Goal: Information Seeking & Learning: Learn about a topic

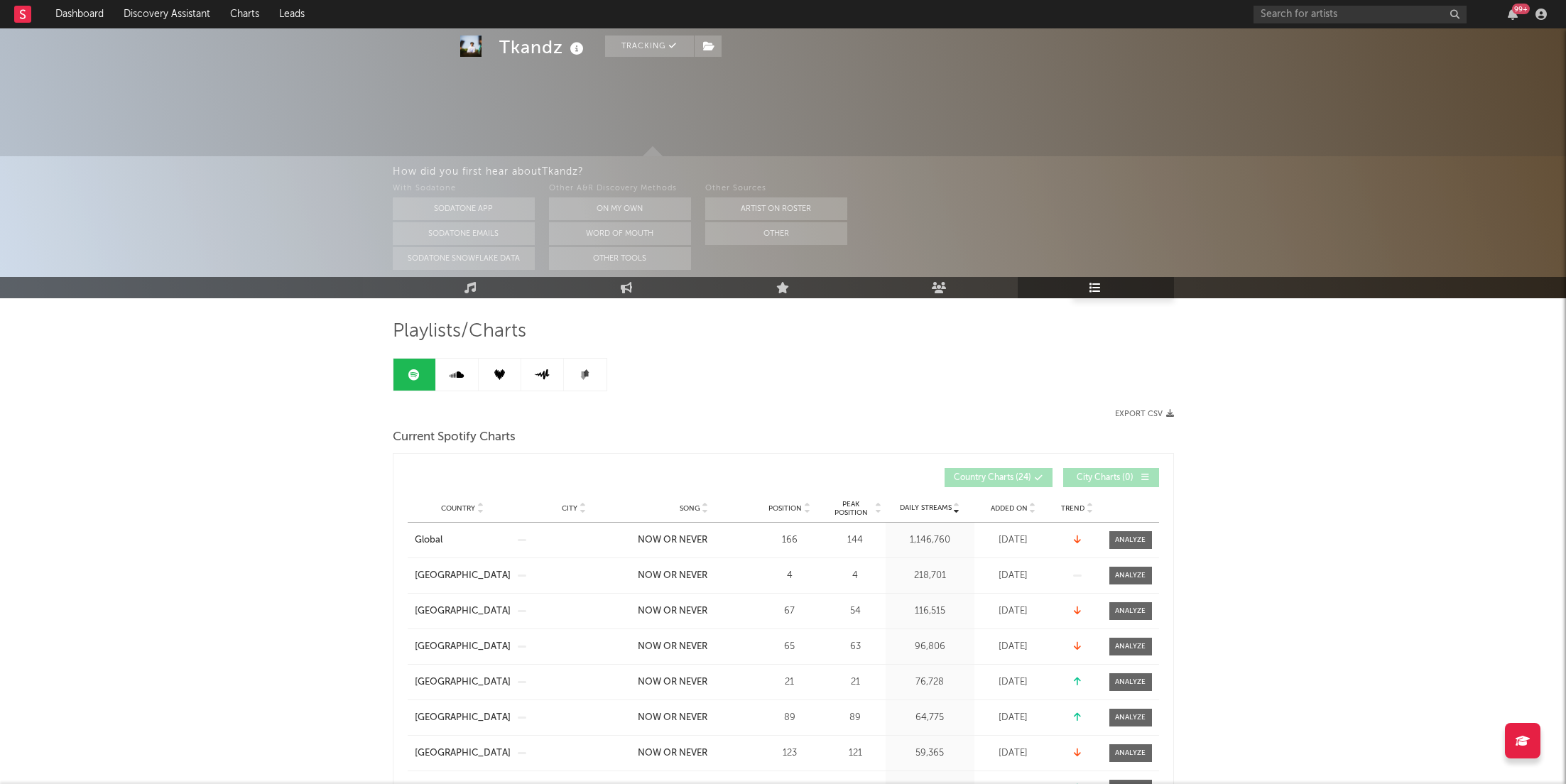
scroll to position [148, 0]
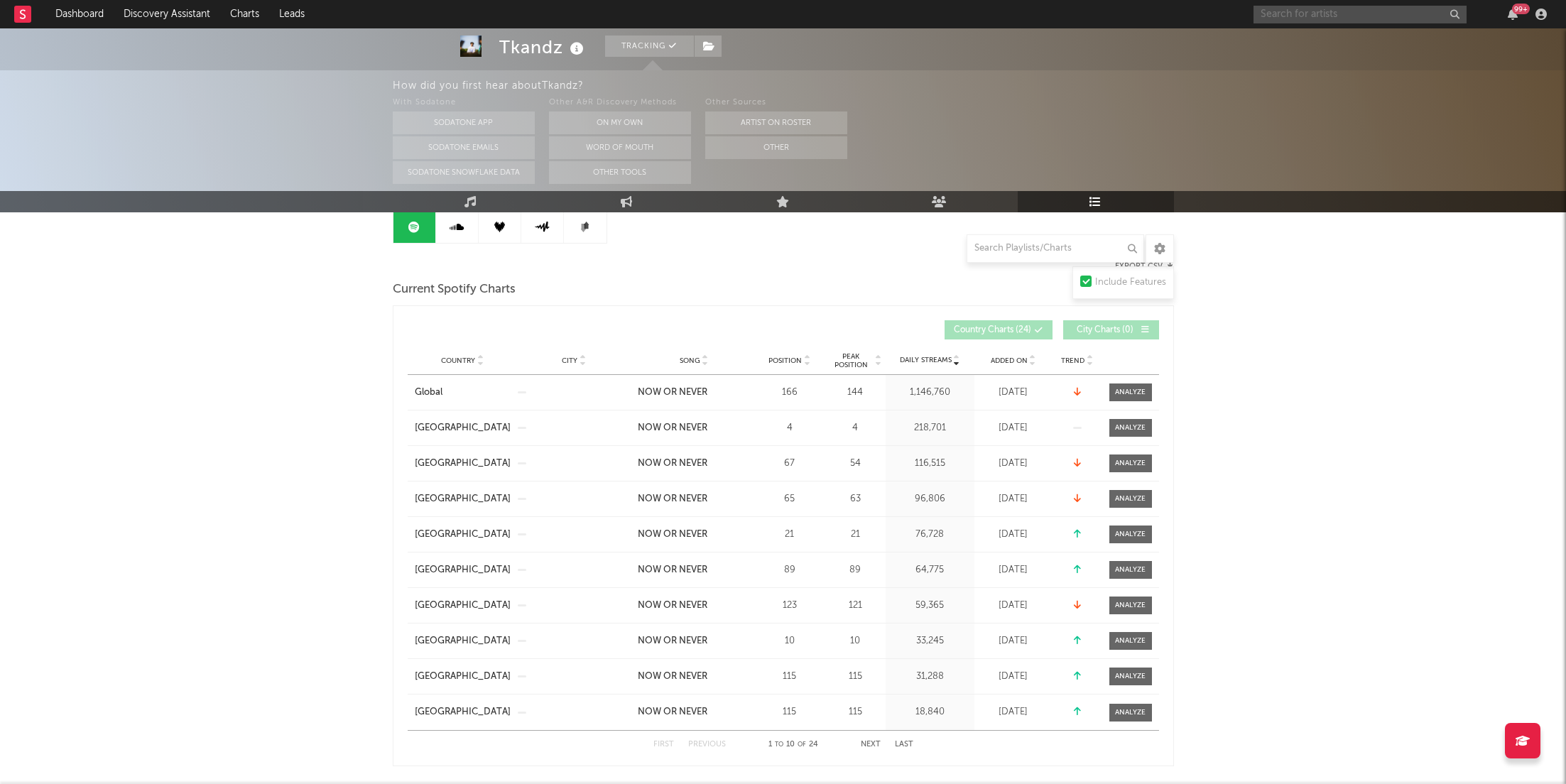
click at [1386, 15] on input "text" at bounding box center [1360, 14] width 213 height 18
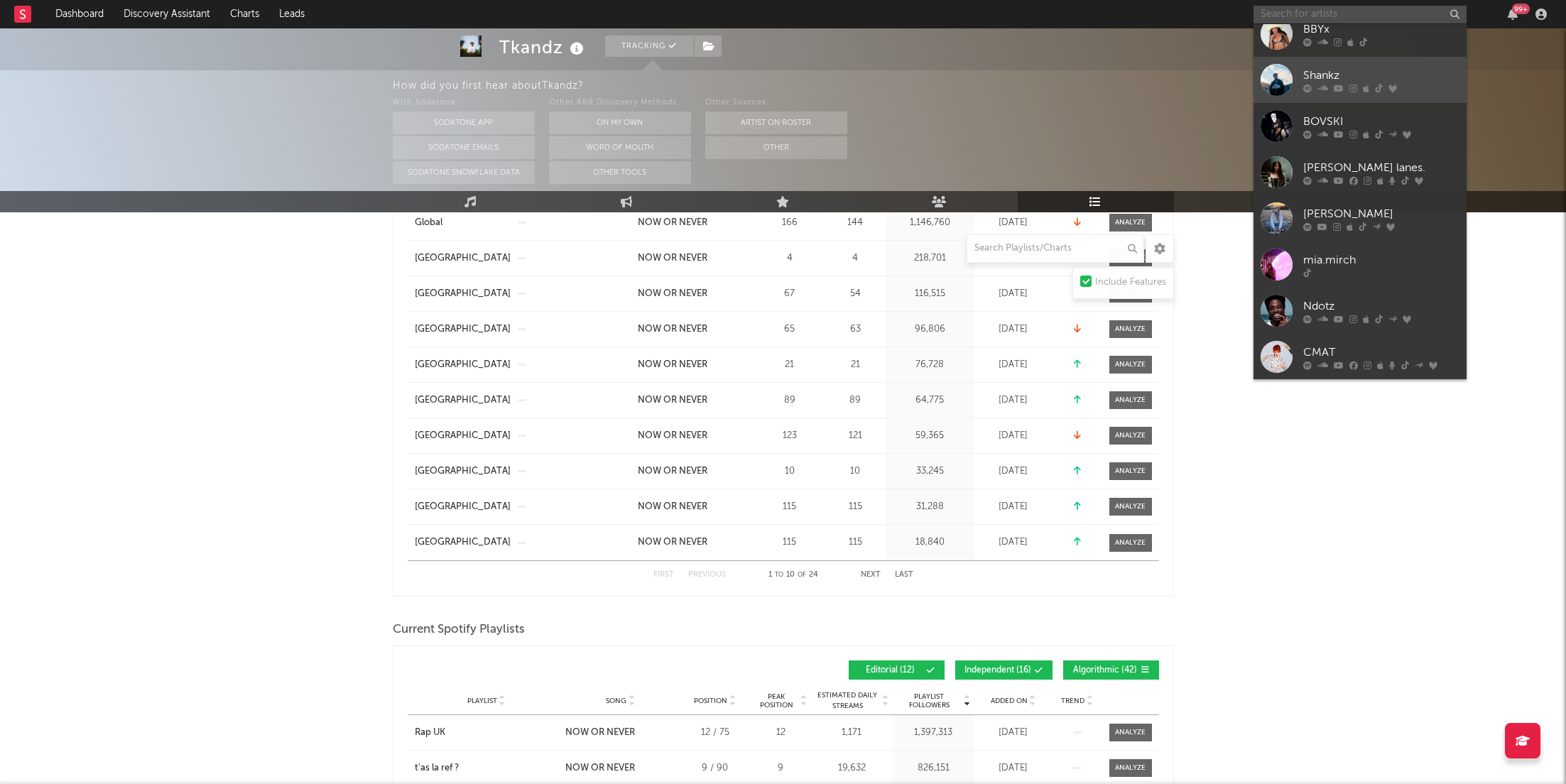
scroll to position [324, 0]
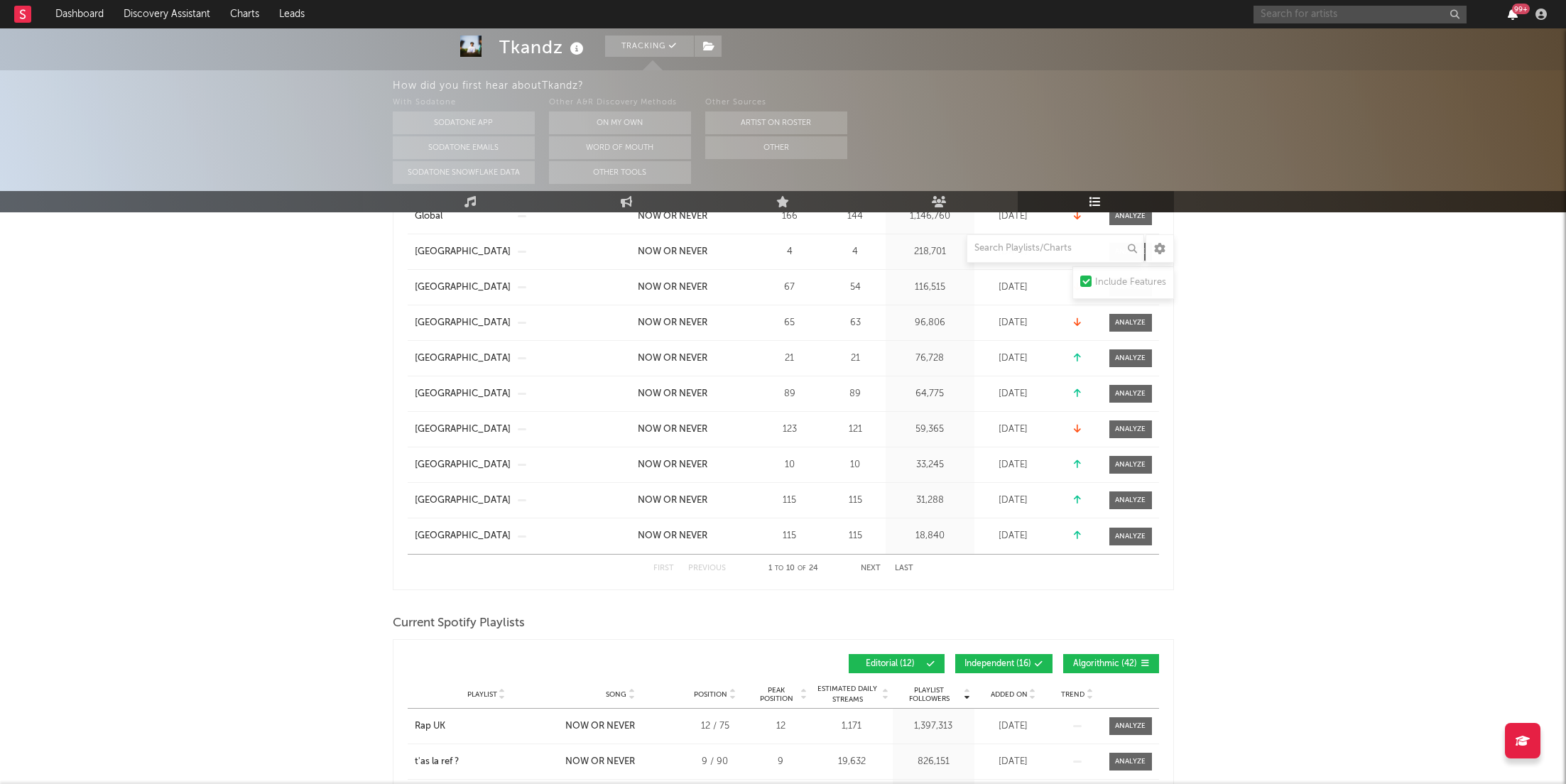
click at [1517, 19] on icon "button" at bounding box center [1512, 14] width 10 height 11
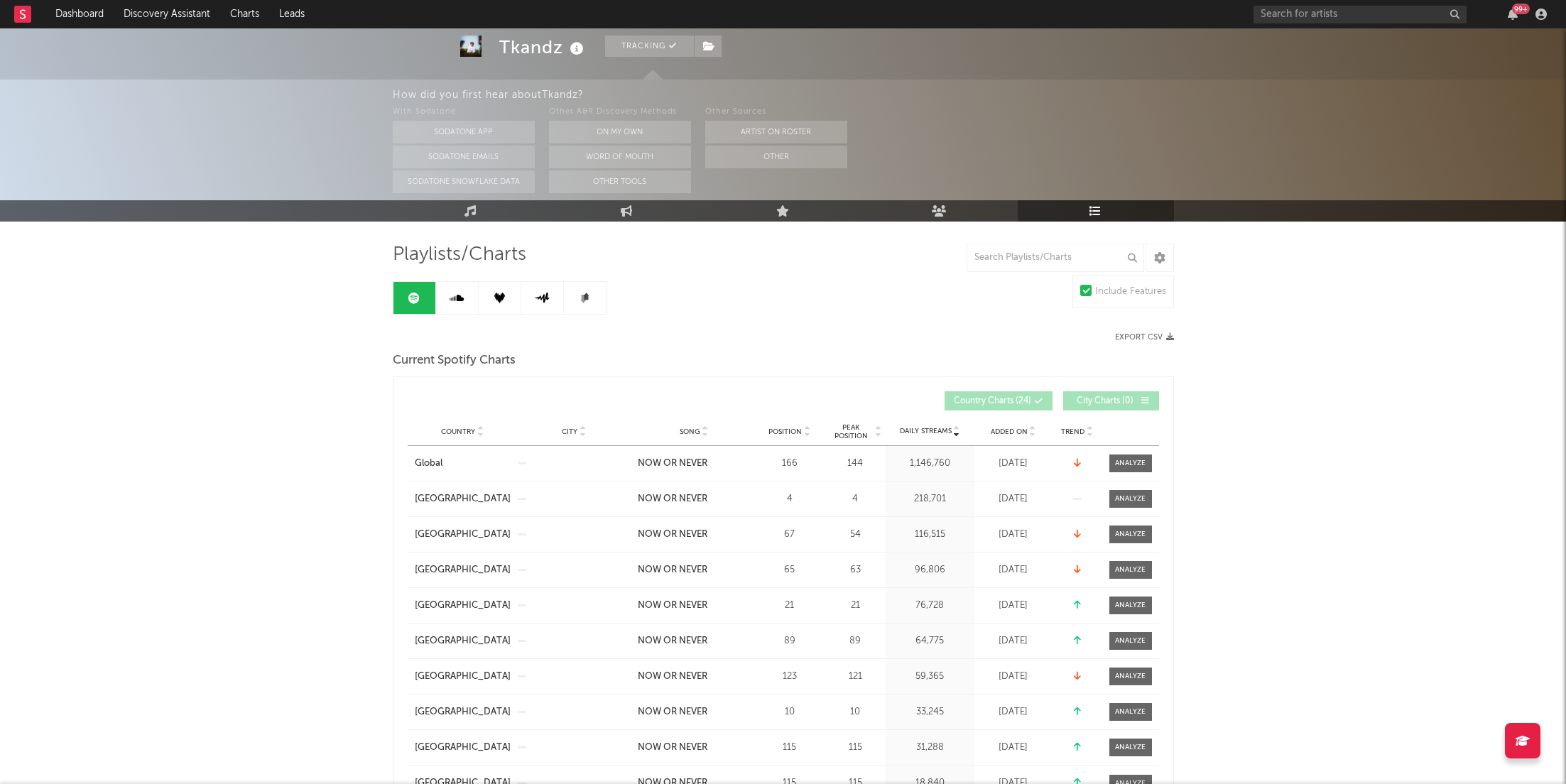
scroll to position [38, 0]
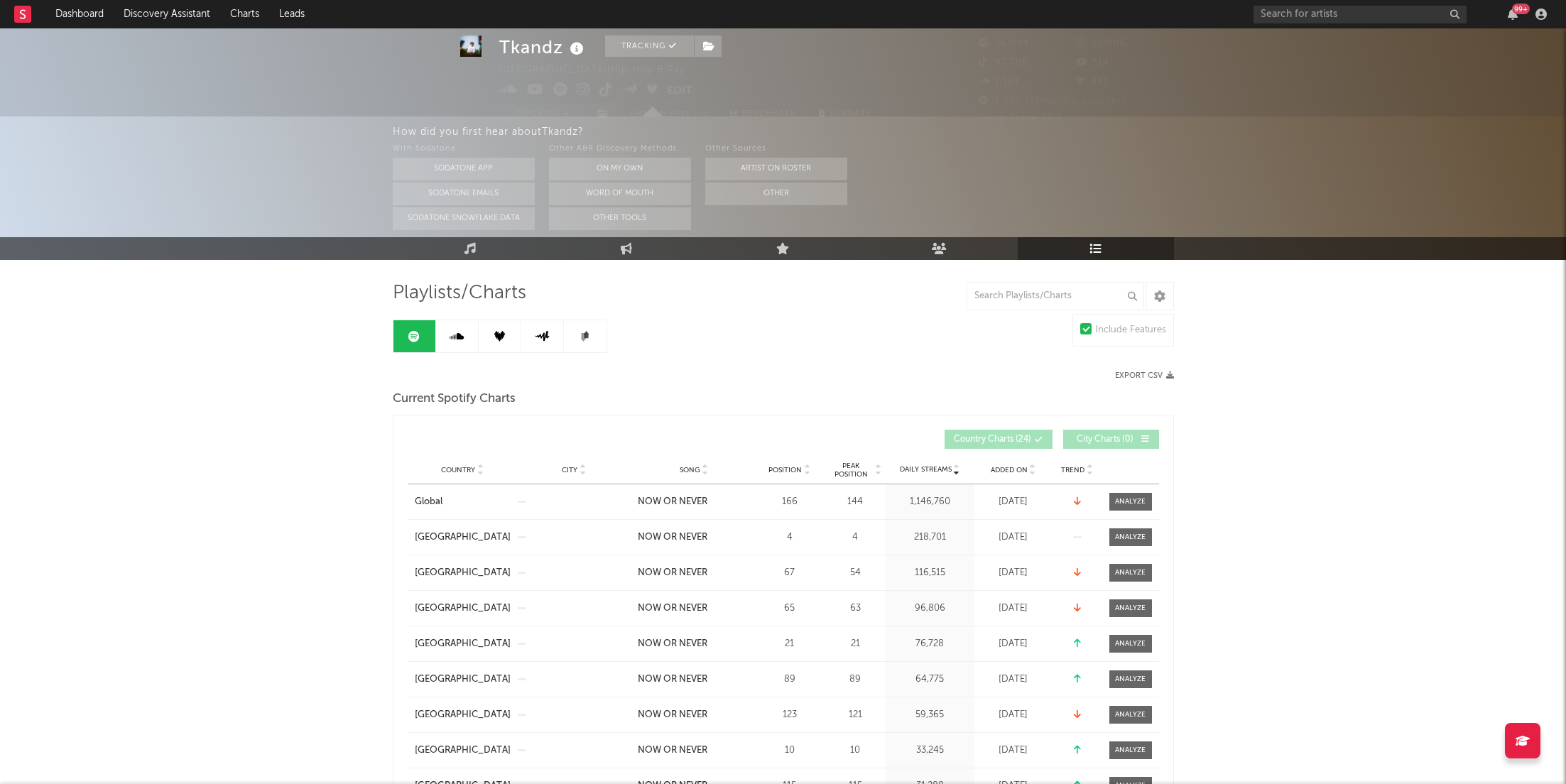
click at [799, 462] on div "Country City Song Position Peak Position Estimated Daily Streams Playlist Follo…" at bounding box center [783, 469] width 751 height 29
click at [799, 477] on div "Country City Song Position Peak Position Estimated Daily Streams Playlist Follo…" at bounding box center [783, 469] width 751 height 29
click at [799, 460] on div "Country City Song Position Peak Position Estimated Daily Streams Playlist Follo…" at bounding box center [783, 469] width 751 height 29
click at [799, 472] on span "Position" at bounding box center [785, 469] width 33 height 8
click at [1520, 14] on div "99 +" at bounding box center [1521, 9] width 18 height 11
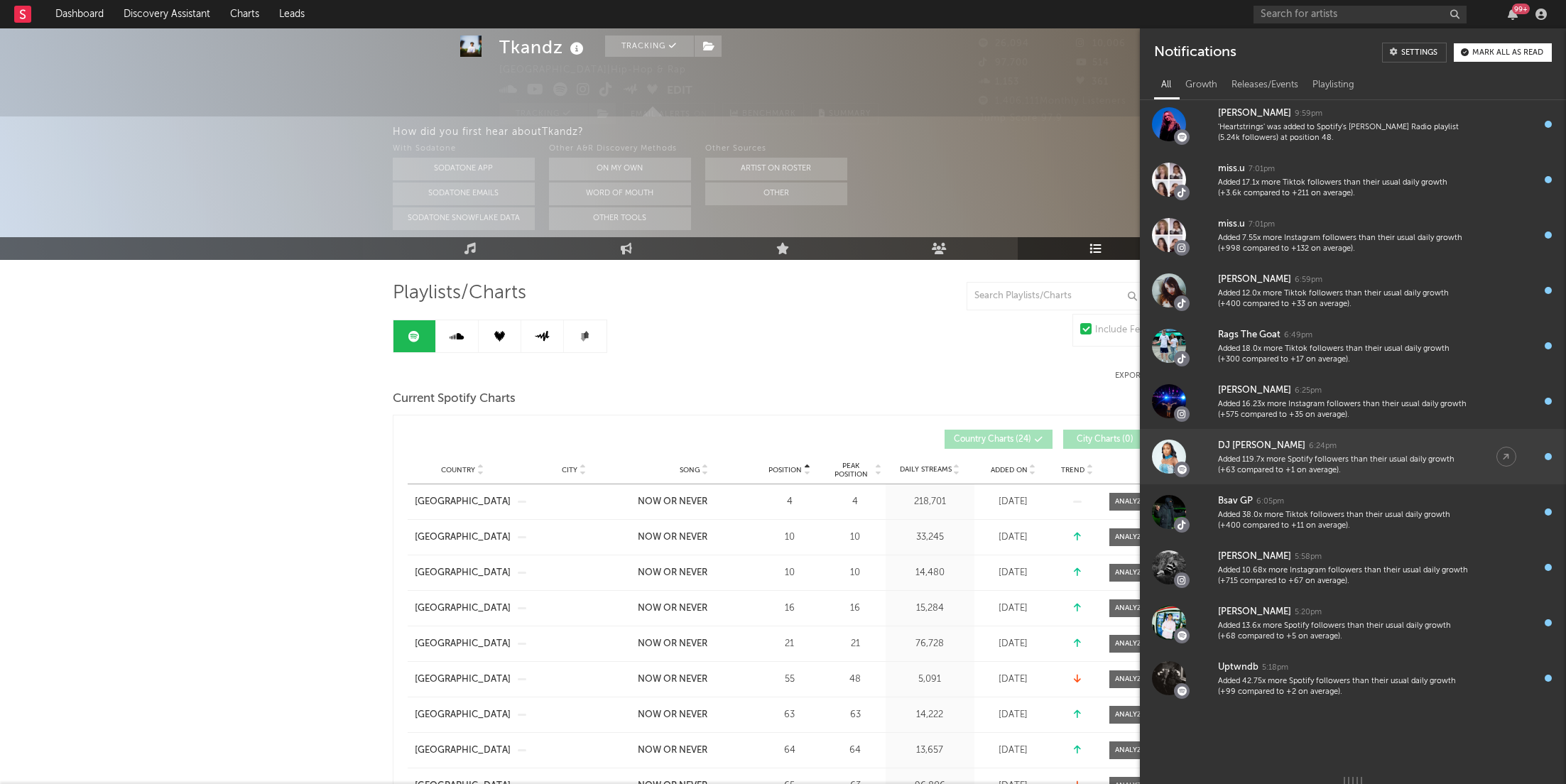
scroll to position [1280, 0]
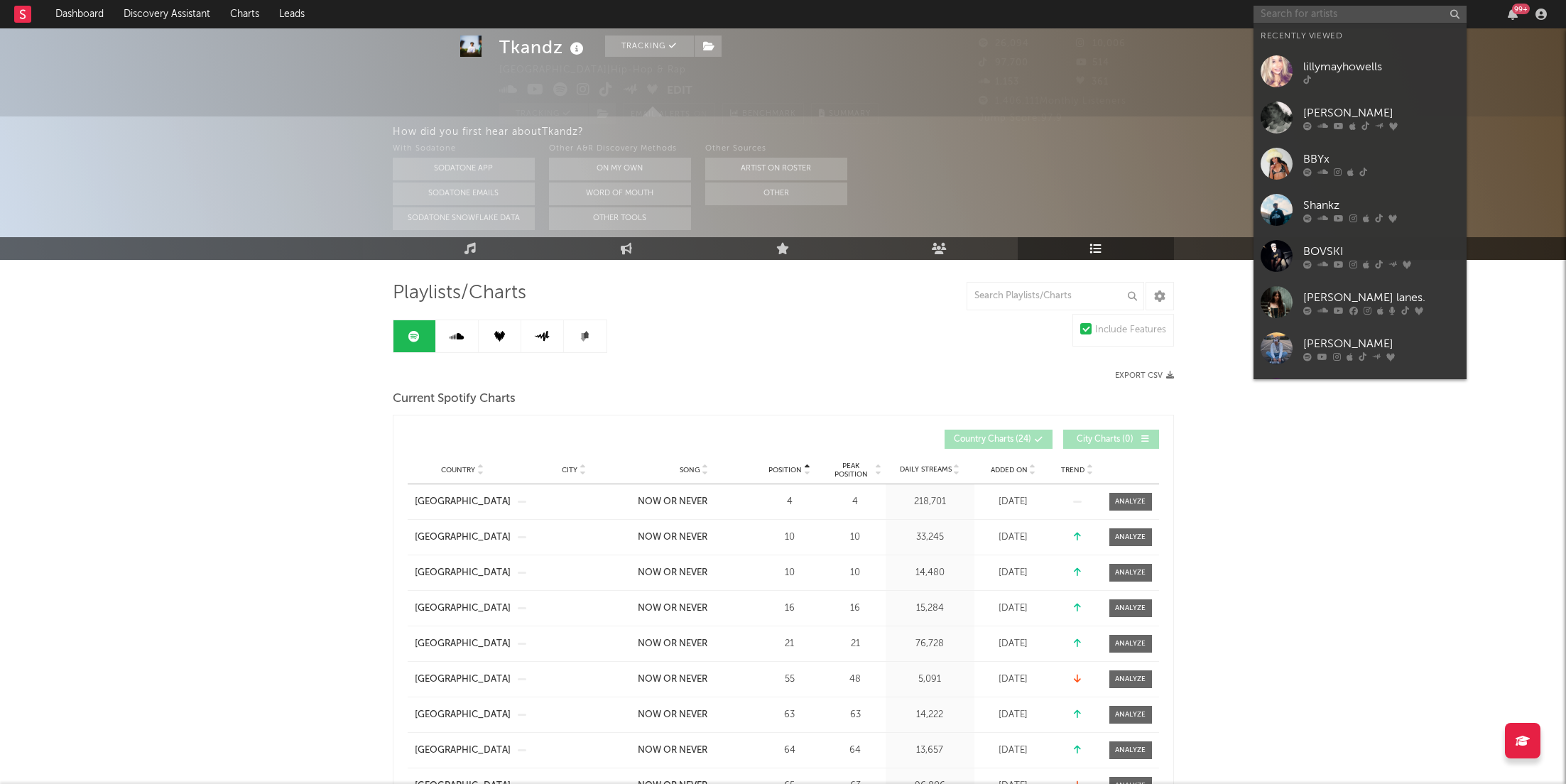
click at [1297, 6] on input "text" at bounding box center [1360, 14] width 213 height 18
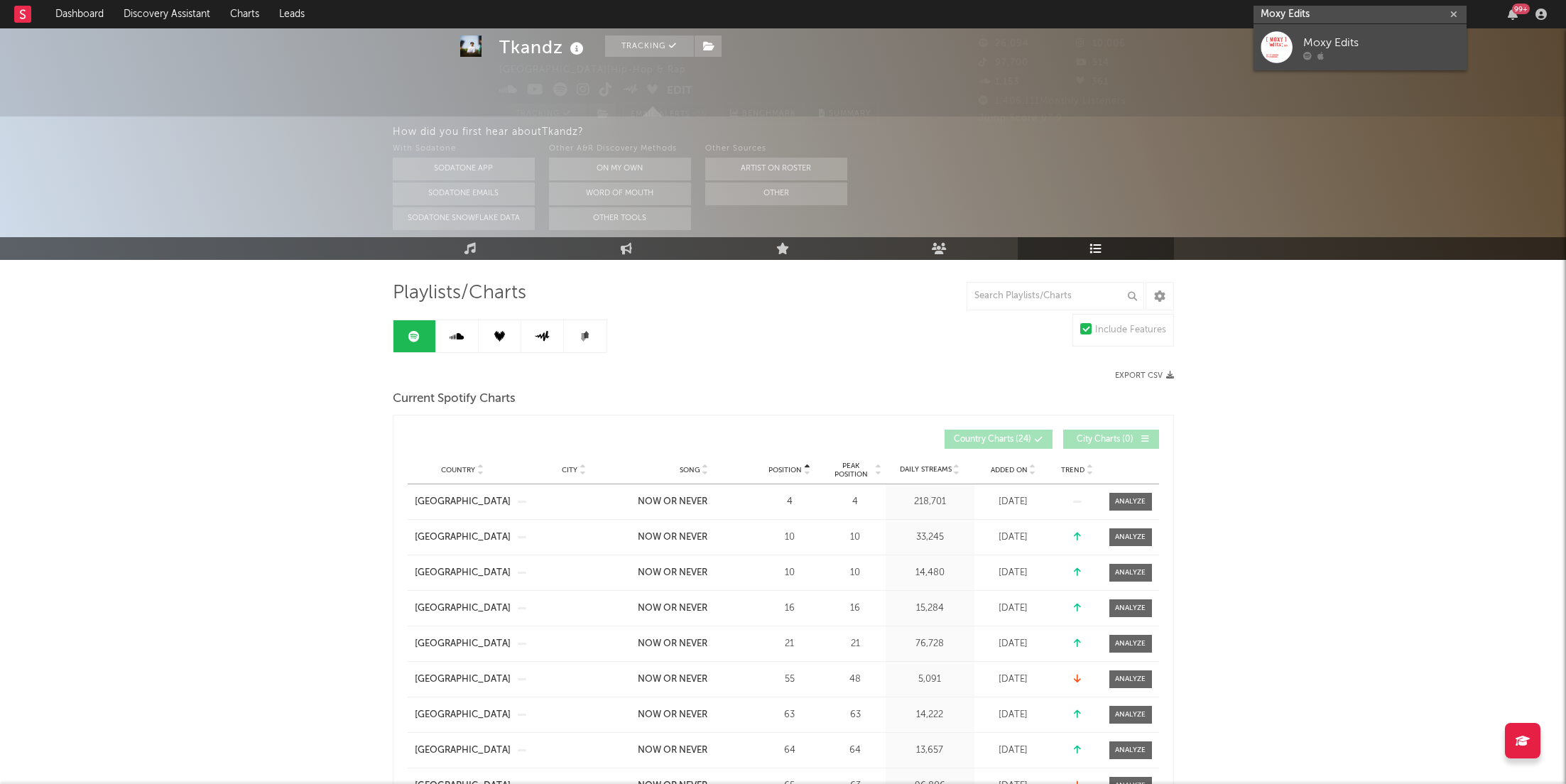
type input "Moxy Edits"
click at [1334, 44] on div "Moxy Edits" at bounding box center [1381, 43] width 157 height 17
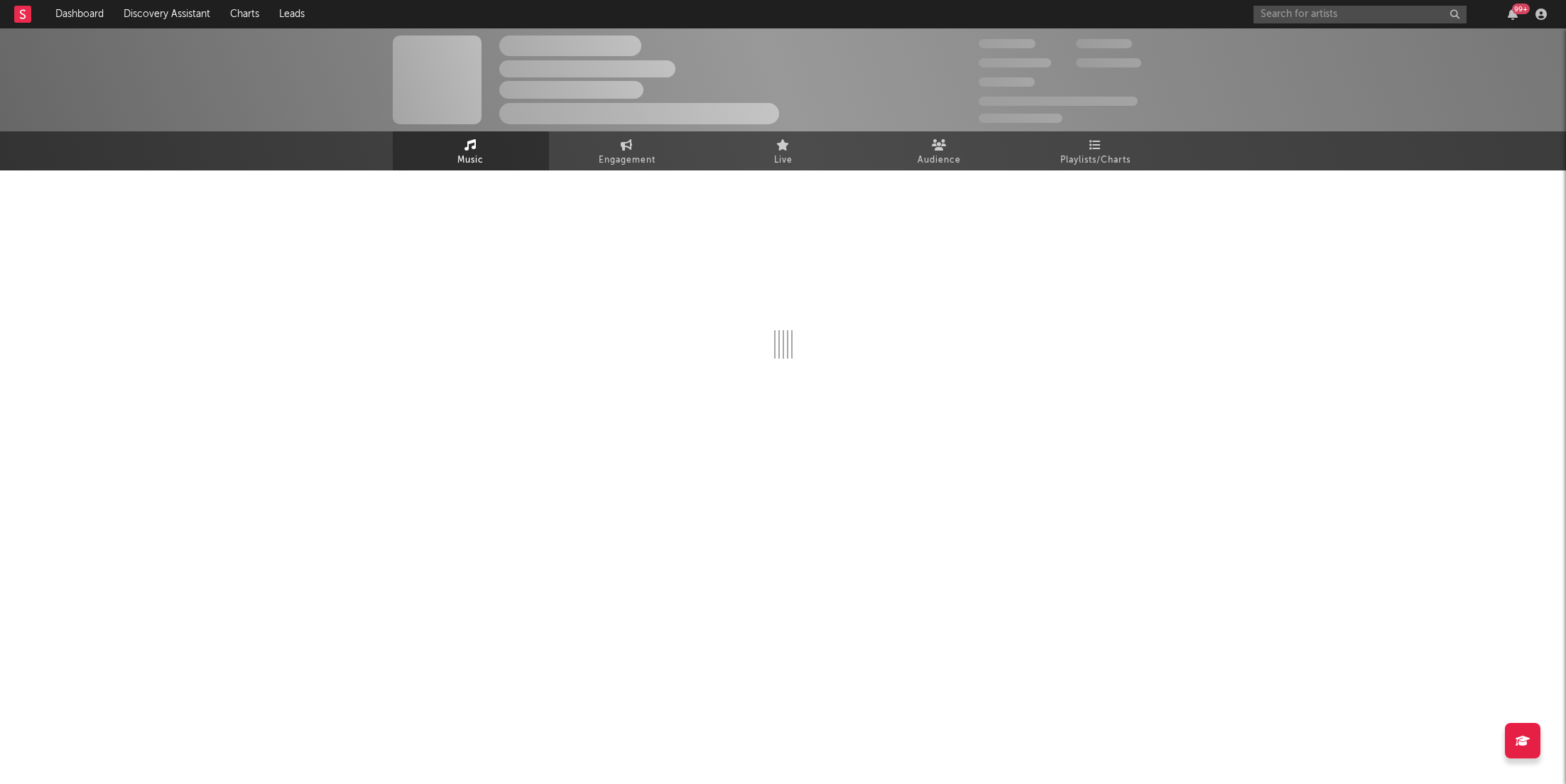
select select "6m"
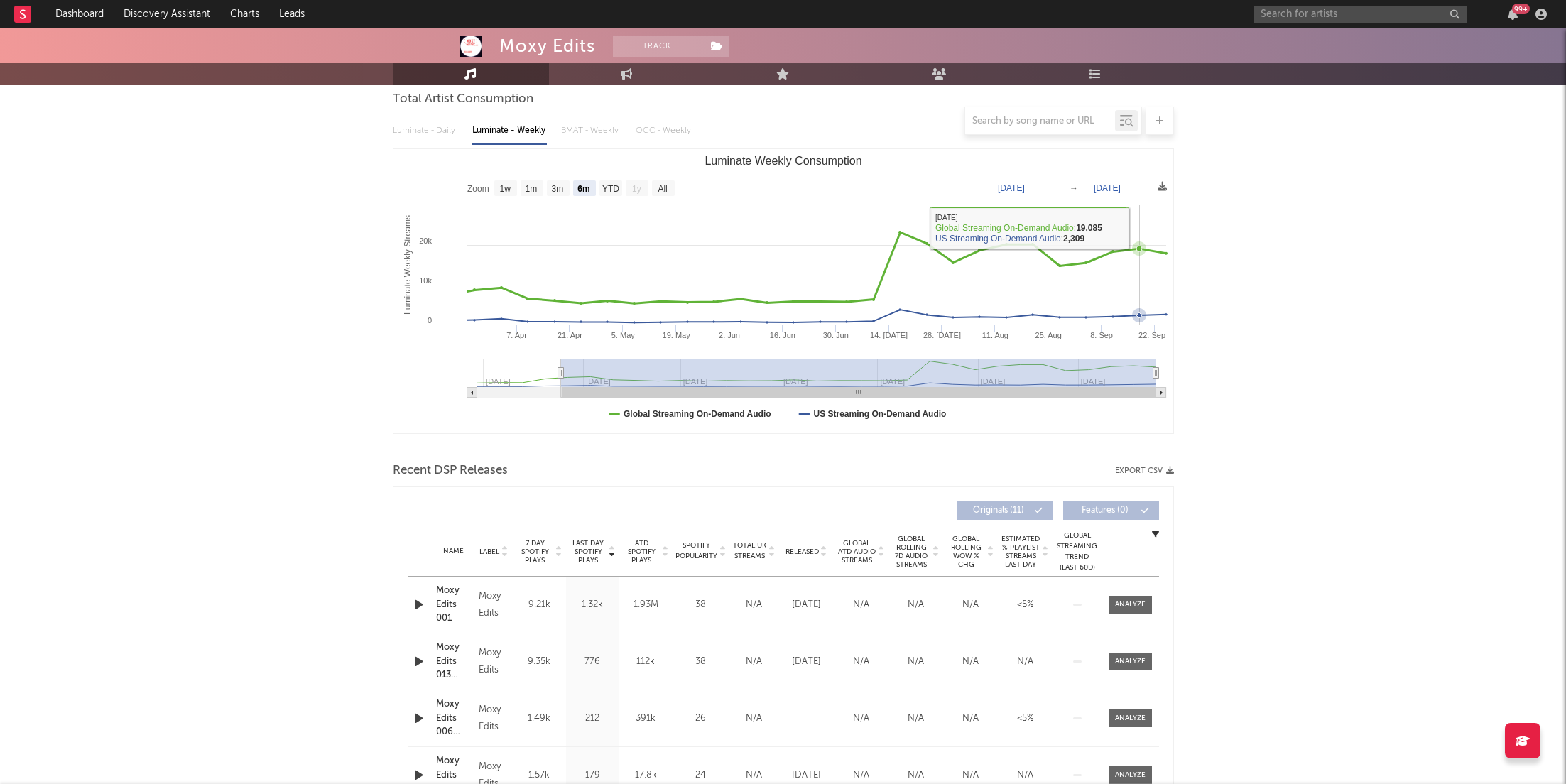
scroll to position [156, 0]
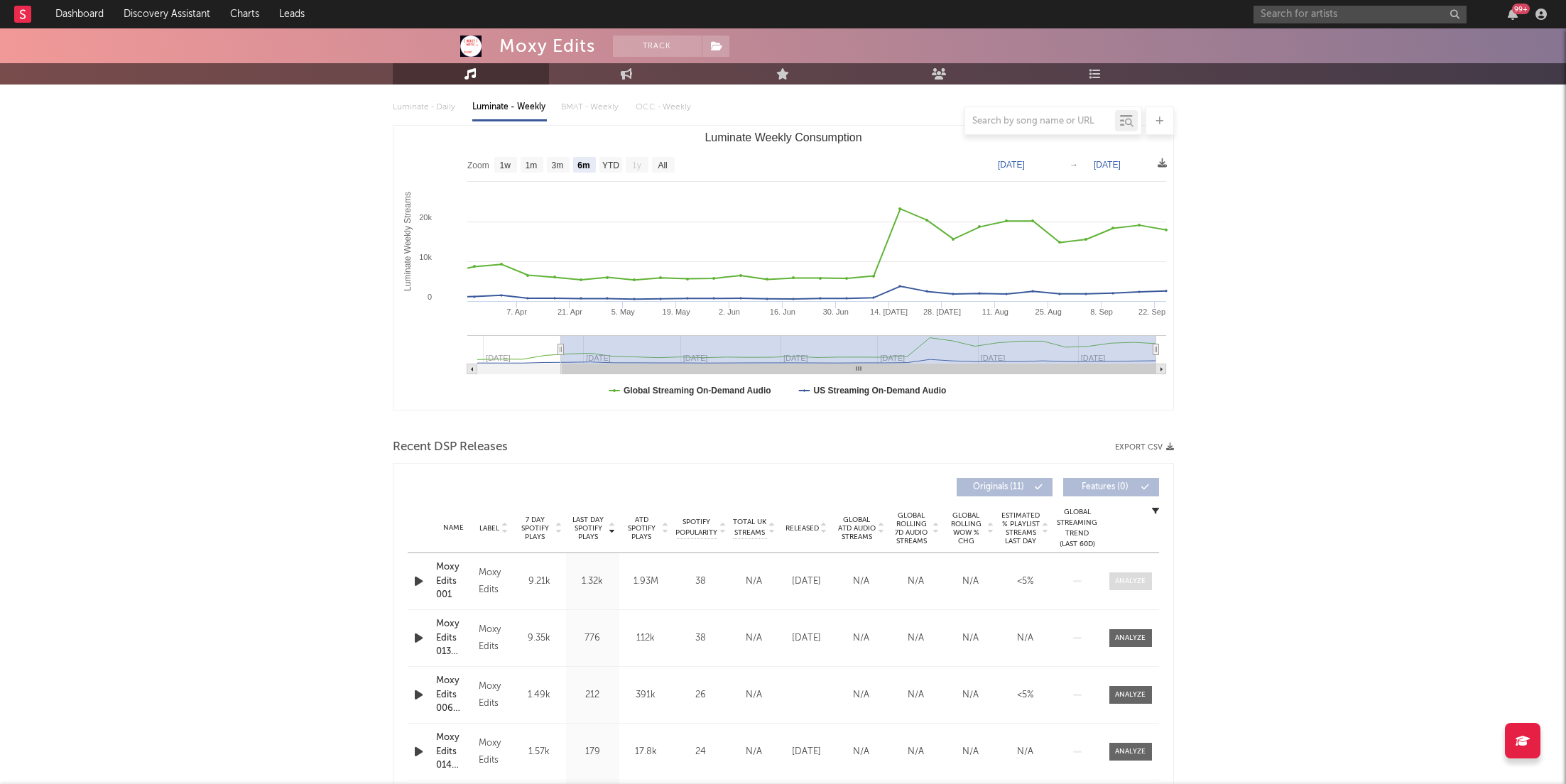
click at [1146, 577] on span at bounding box center [1131, 580] width 43 height 18
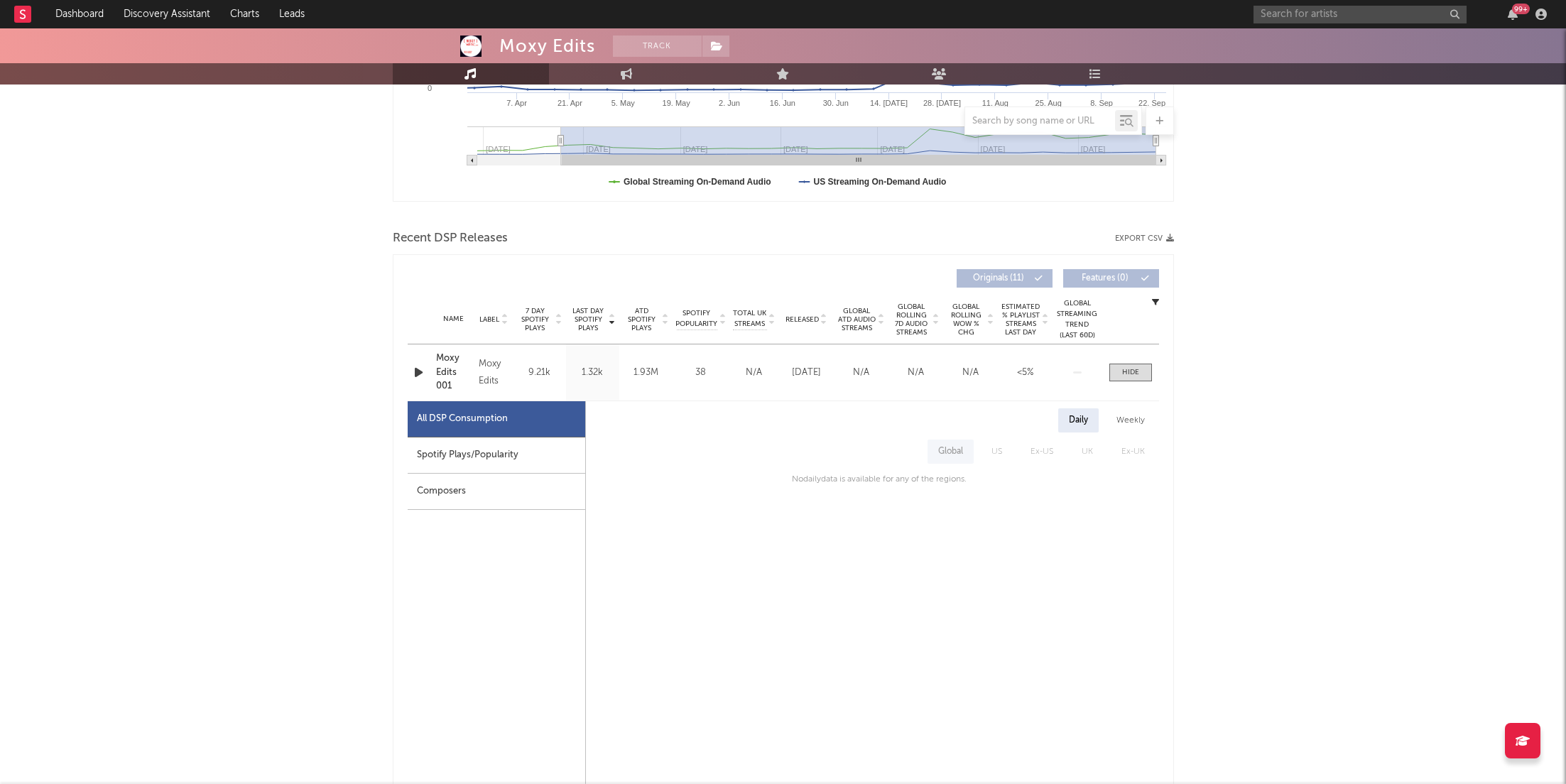
scroll to position [414, 0]
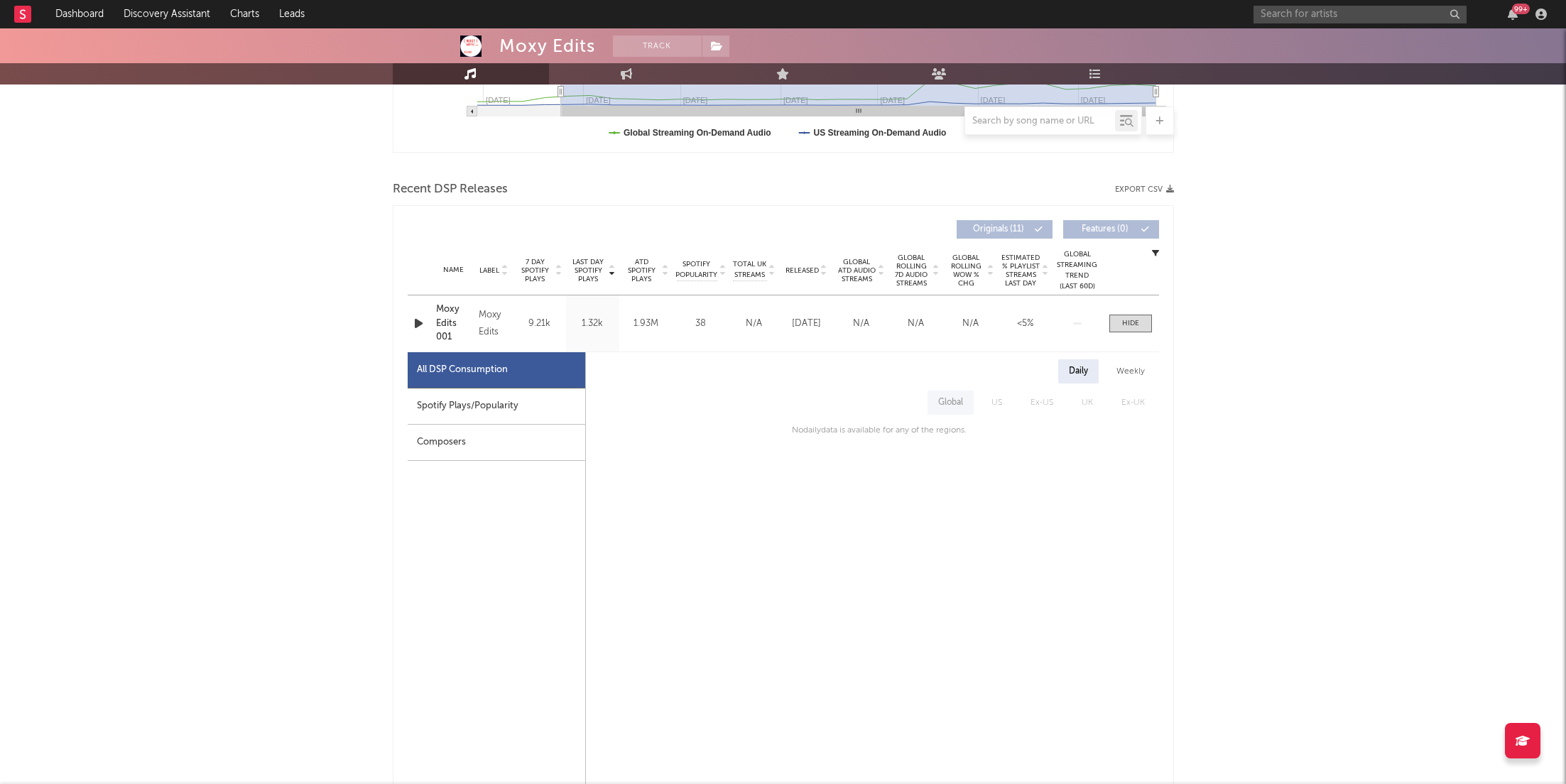
click at [492, 399] on div "Spotify Plays/Popularity" at bounding box center [496, 406] width 178 height 36
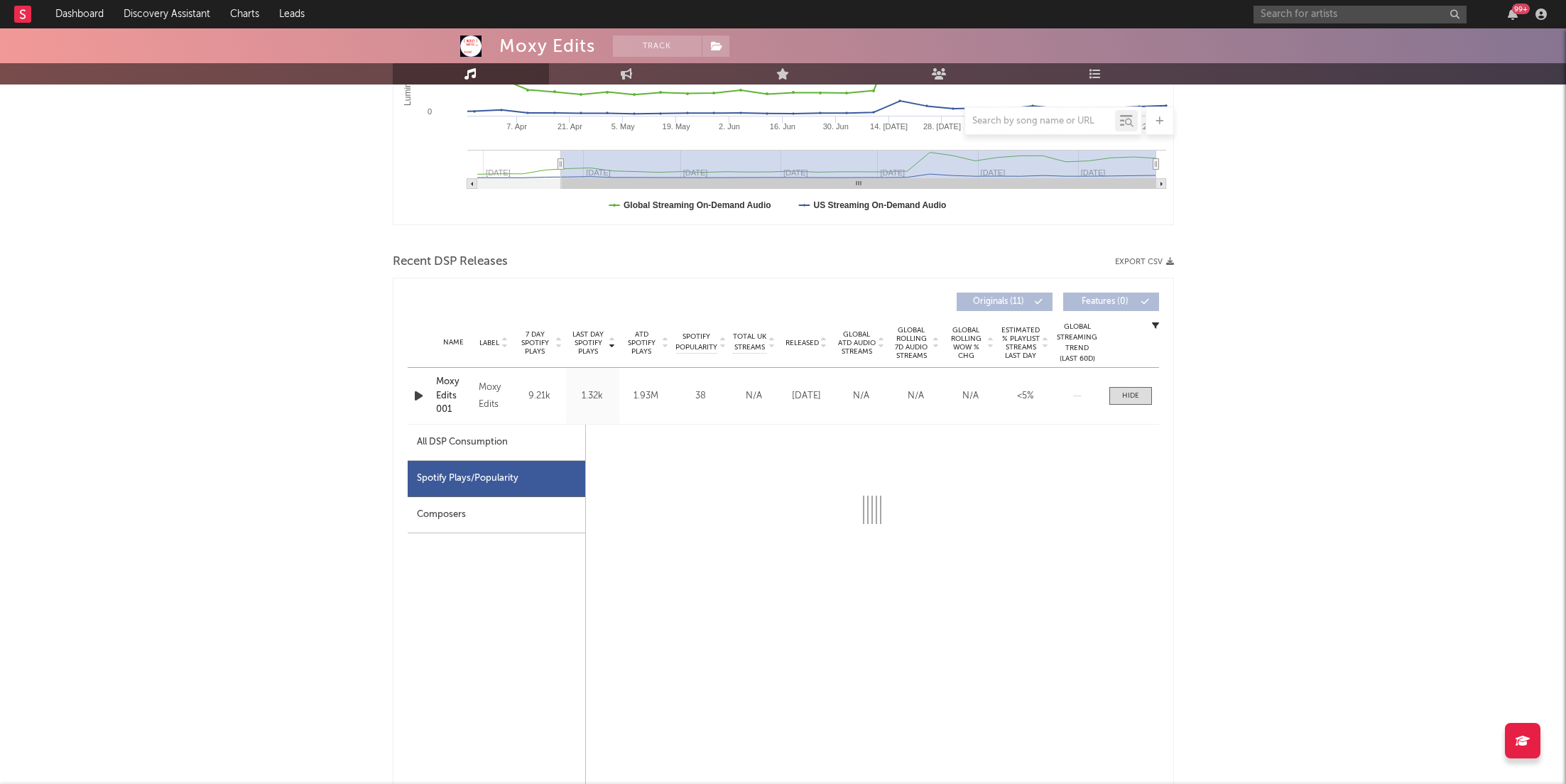
scroll to position [361, 0]
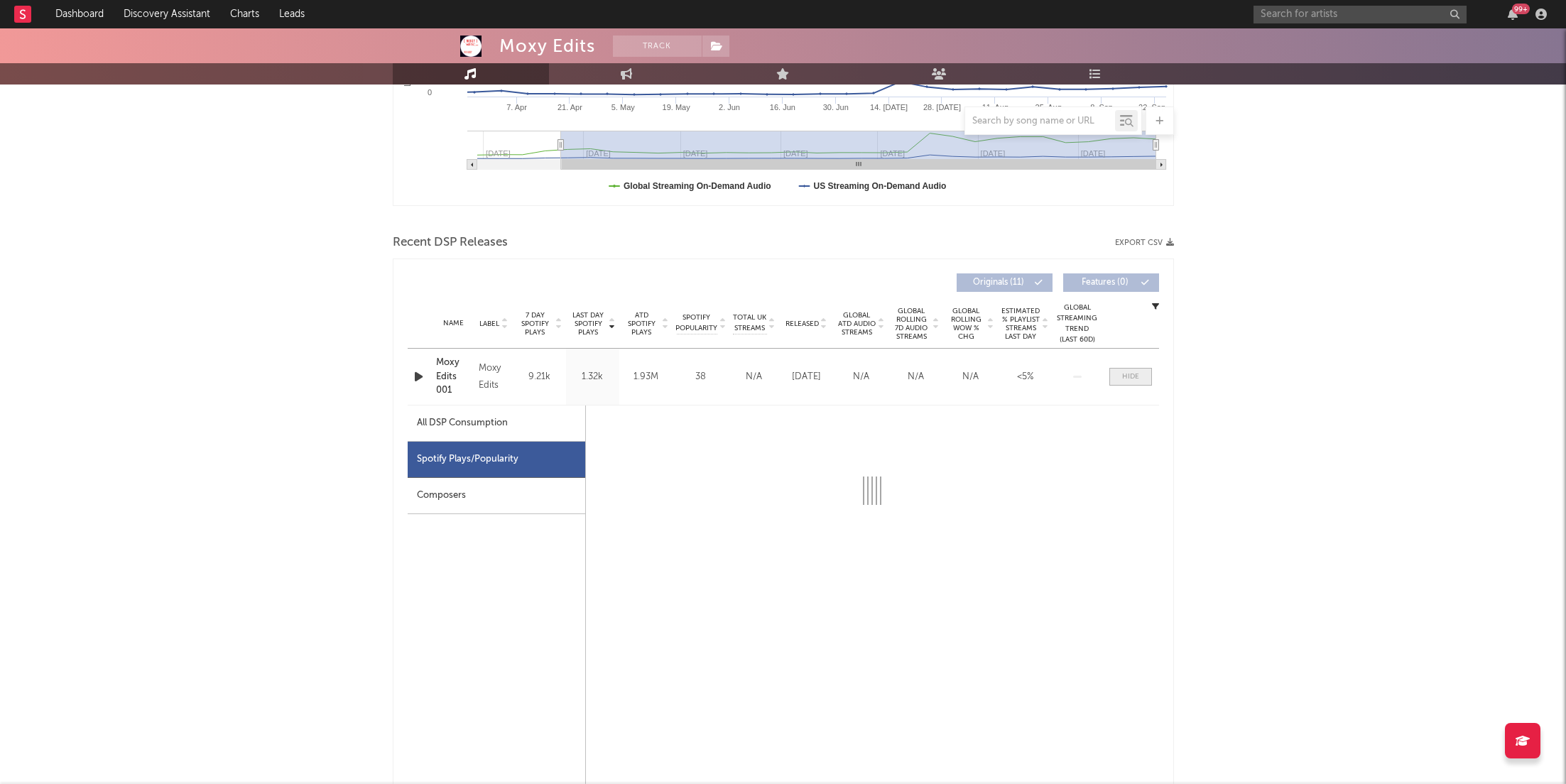
click at [1115, 367] on span at bounding box center [1131, 376] width 43 height 18
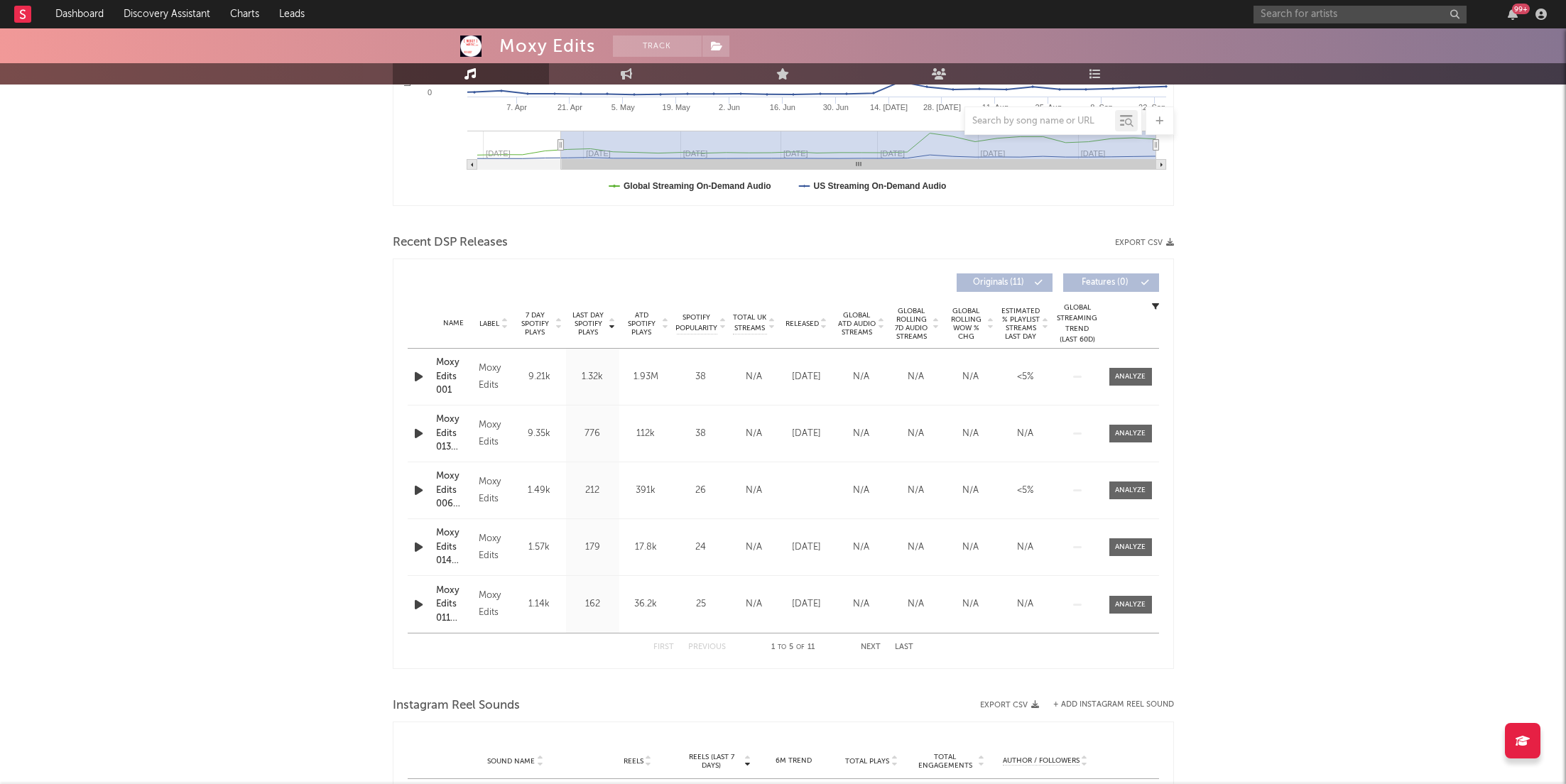
click at [854, 328] on span "Global ATD Audio Streams" at bounding box center [857, 324] width 39 height 26
drag, startPoint x: 1138, startPoint y: 370, endPoint x: 1151, endPoint y: 407, distance: 39.2
click at [1151, 406] on div "Name Moxy Edits 013 ([PERSON_NAME]) Copyright 2024 Moxy Edits Label Moxy Edits …" at bounding box center [783, 491] width 751 height 284
click at [1124, 434] on div at bounding box center [1130, 433] width 31 height 11
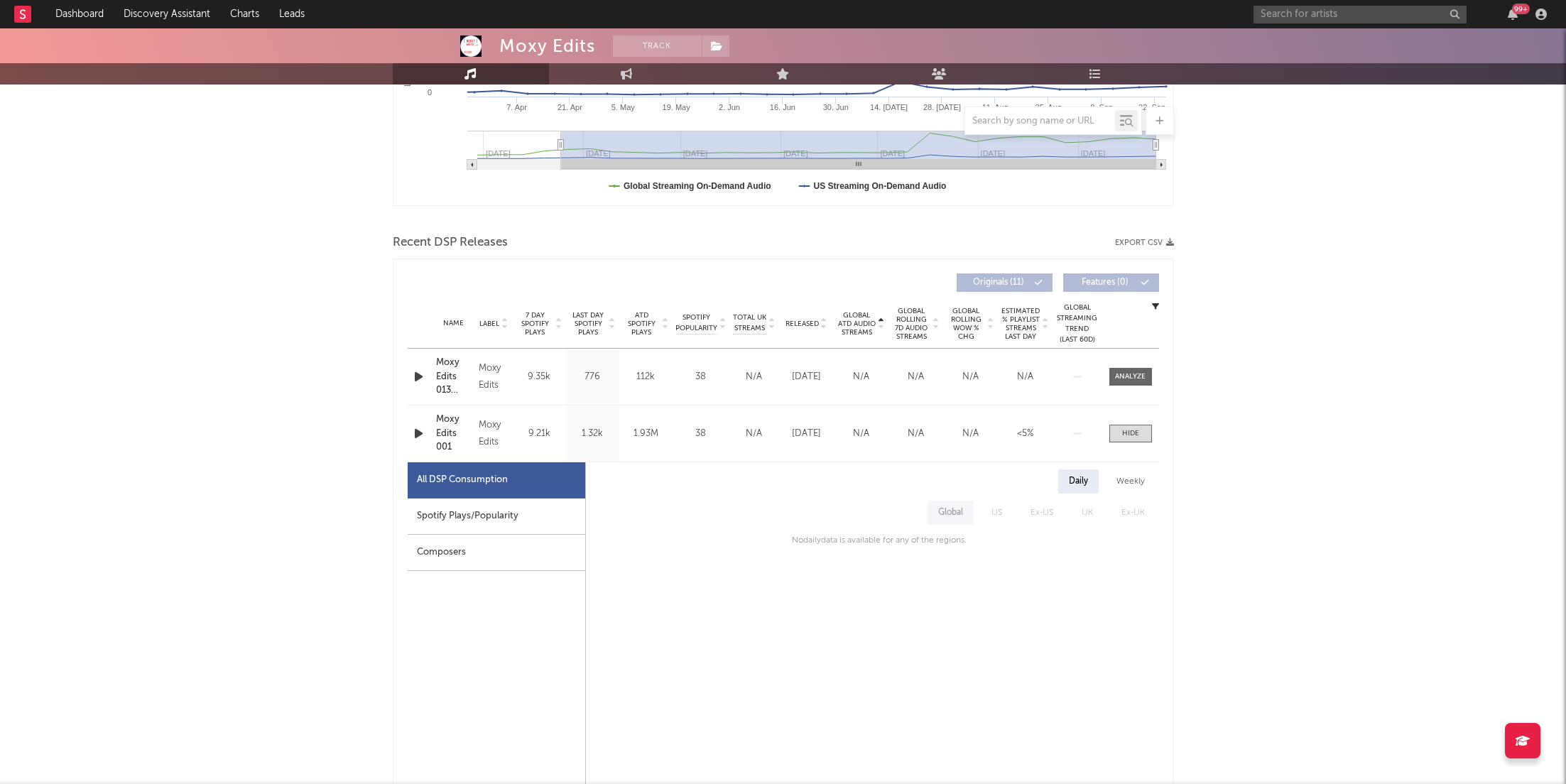
scroll to position [0, 0]
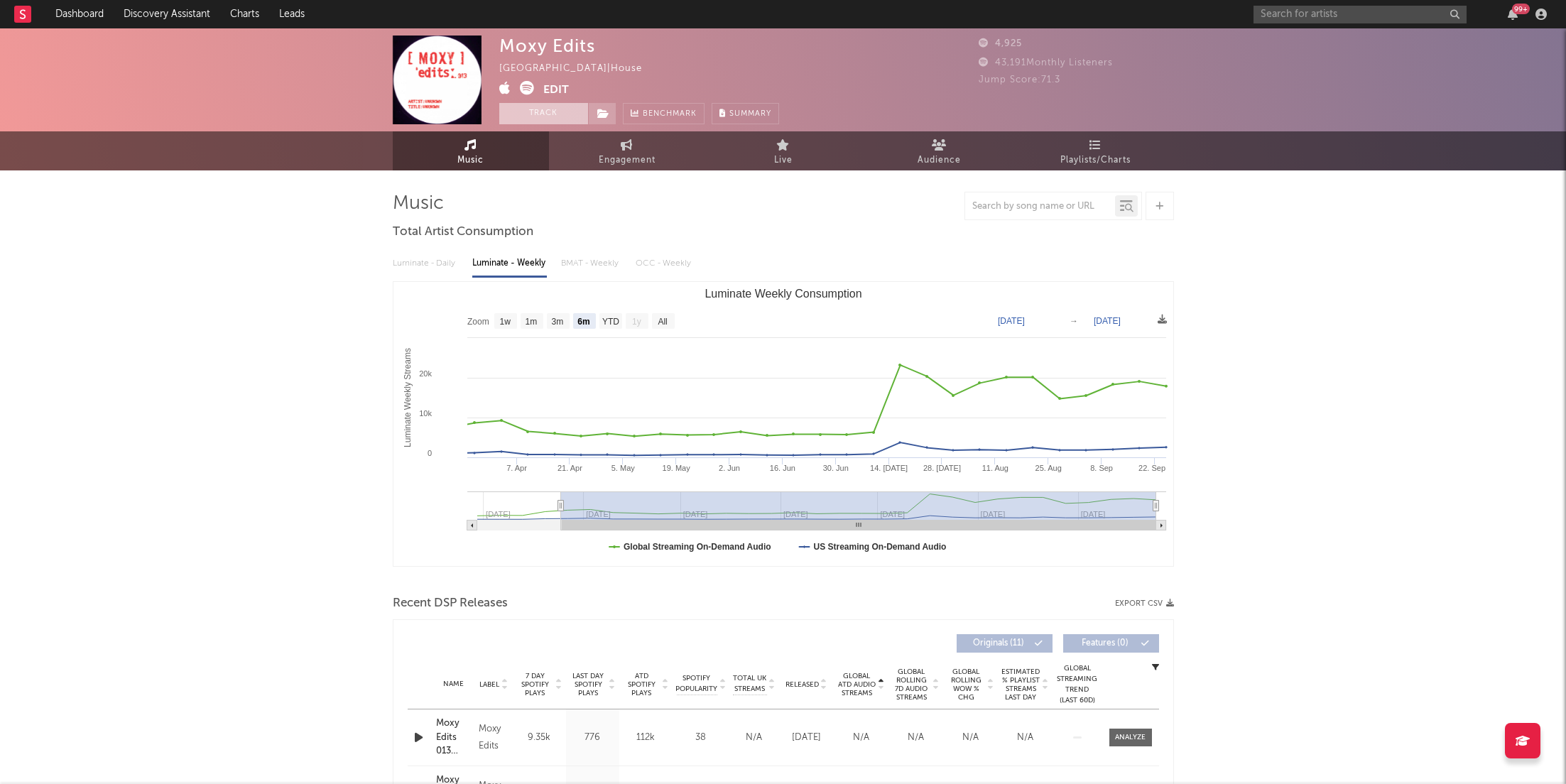
click at [553, 107] on button "Track" at bounding box center [544, 113] width 89 height 21
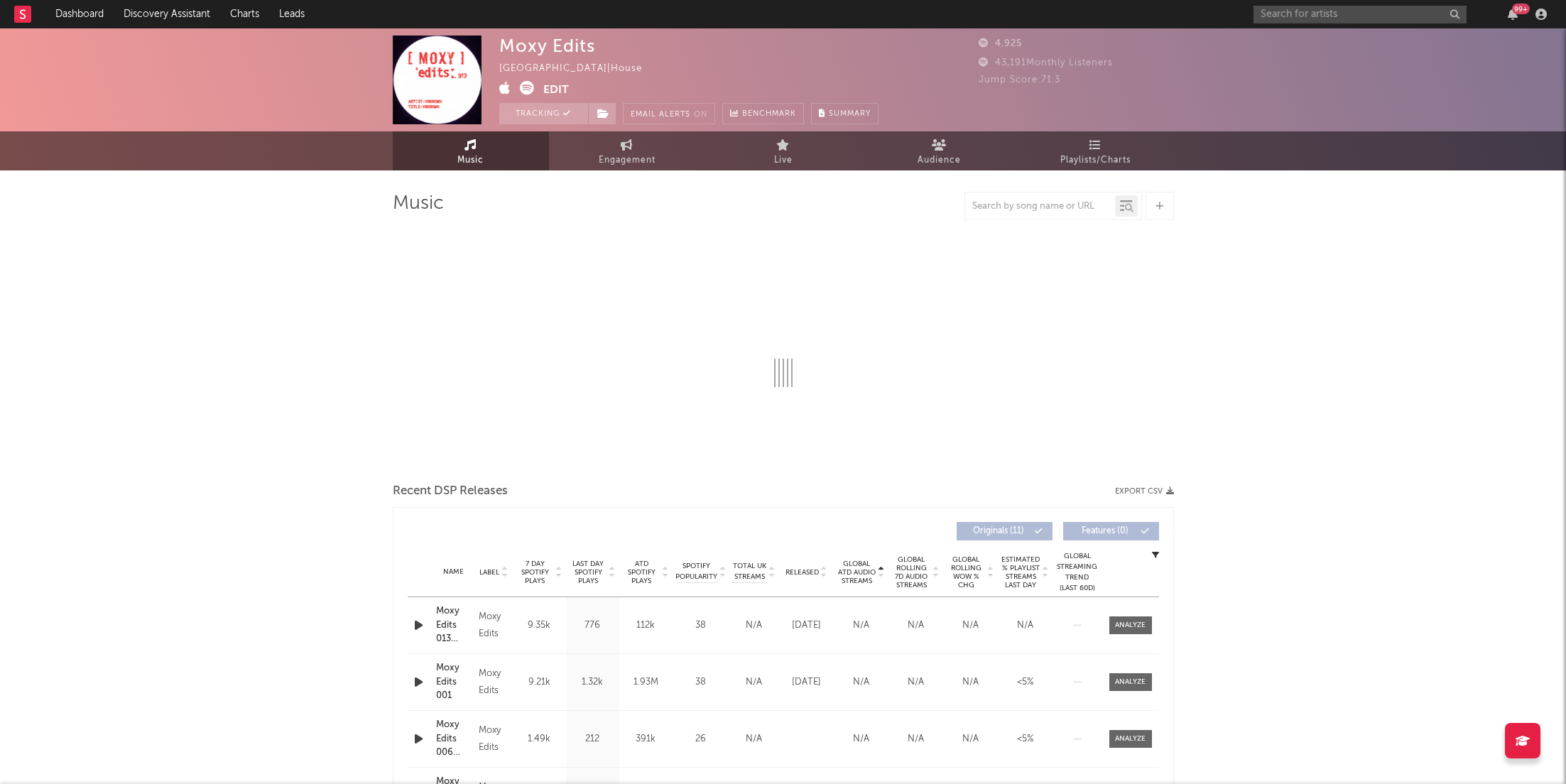
select select "6m"
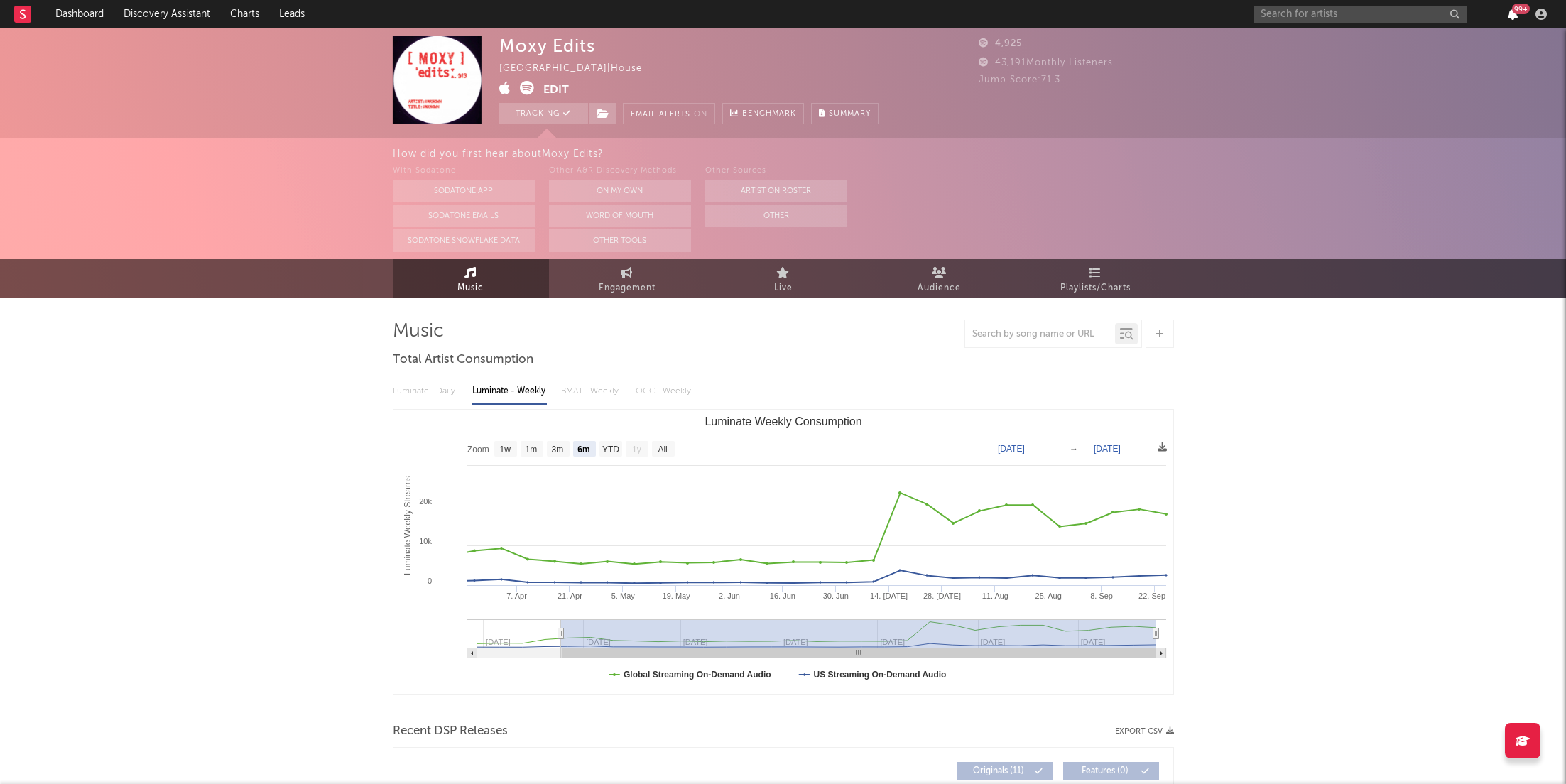
click at [1514, 19] on icon "button" at bounding box center [1512, 14] width 10 height 11
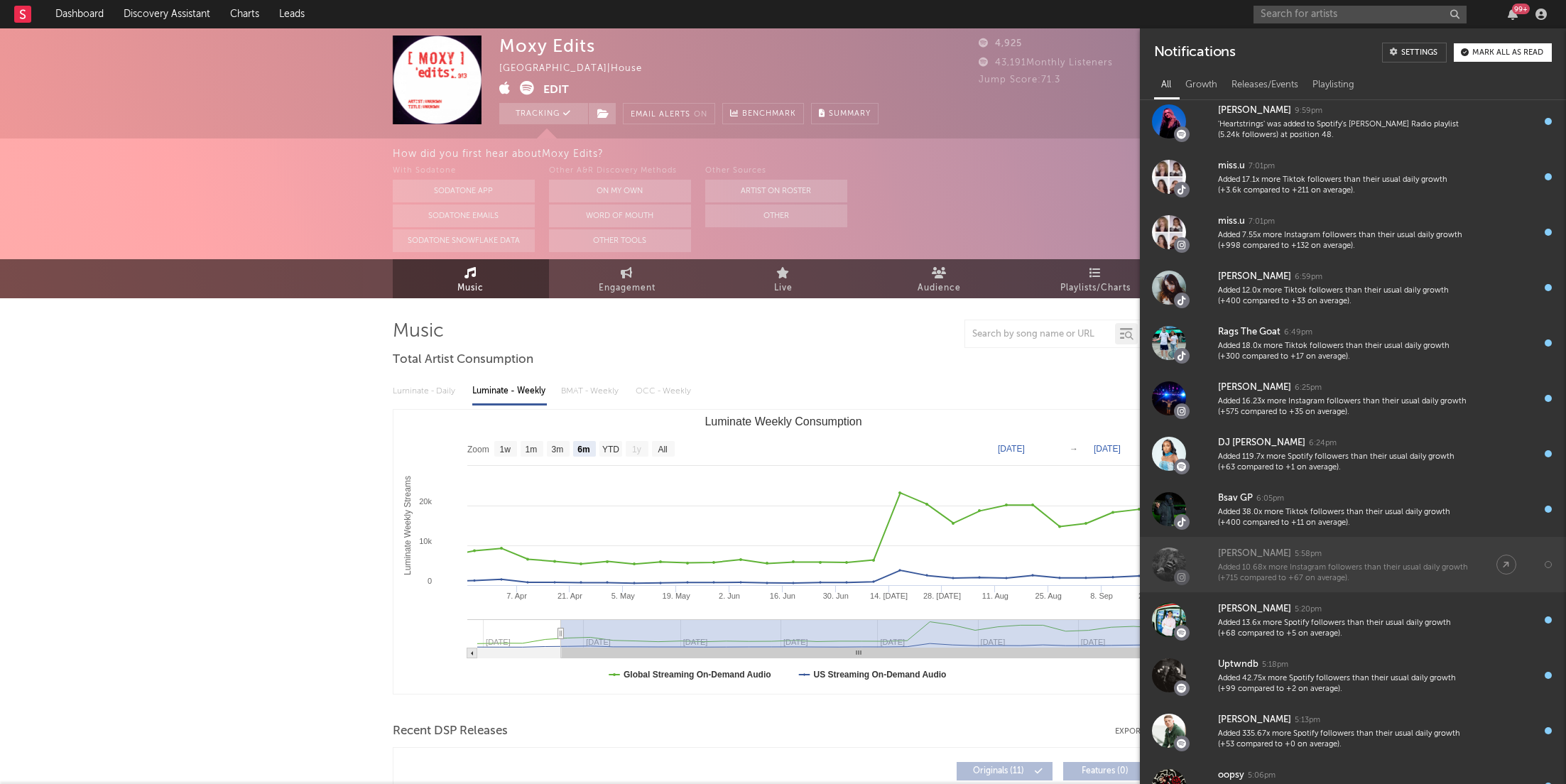
click at [1378, 569] on div "Added 10.68x more Instagram followers than their usual daily growth (+715 compa…" at bounding box center [1343, 573] width 250 height 22
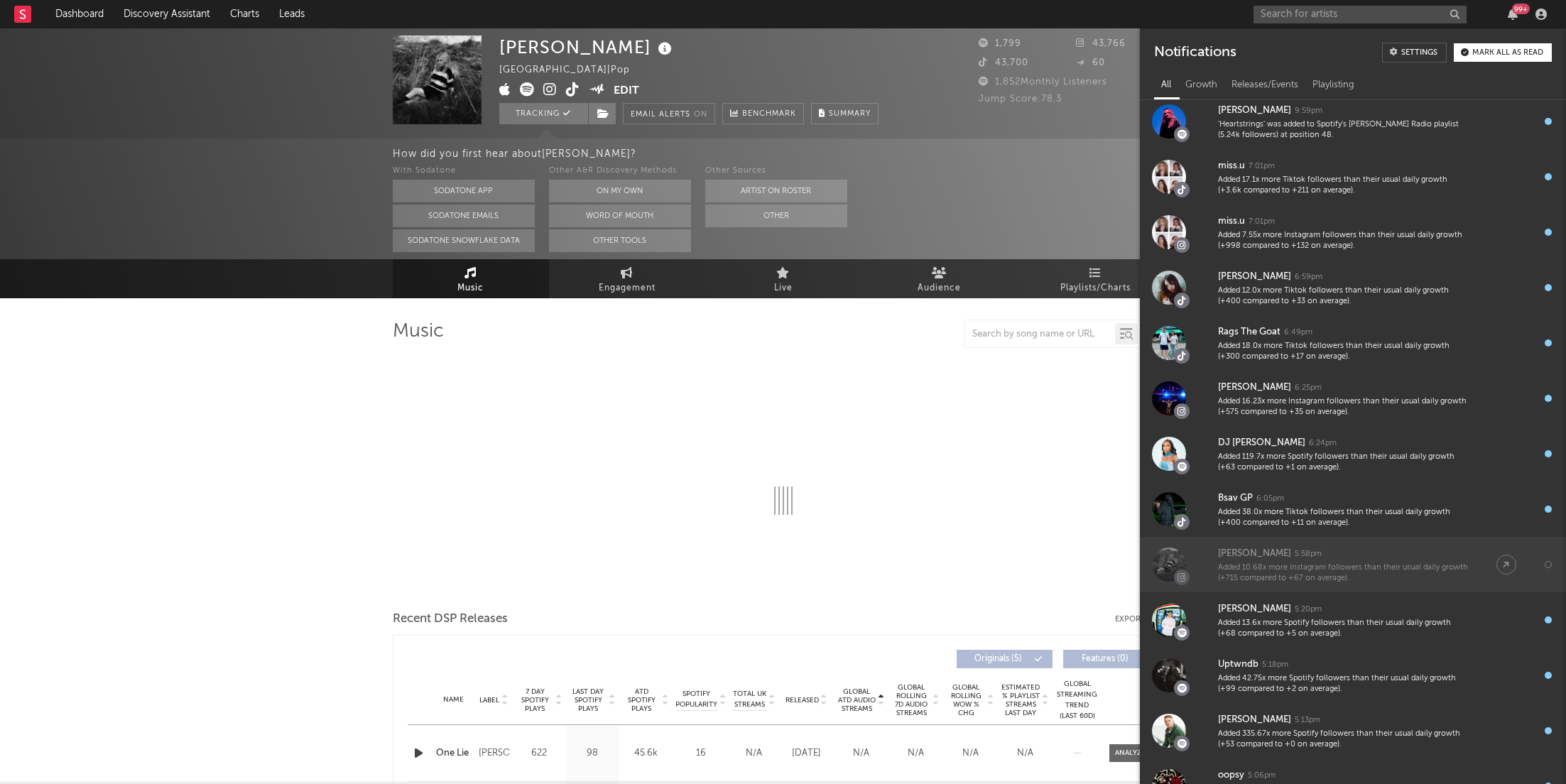
select select "6m"
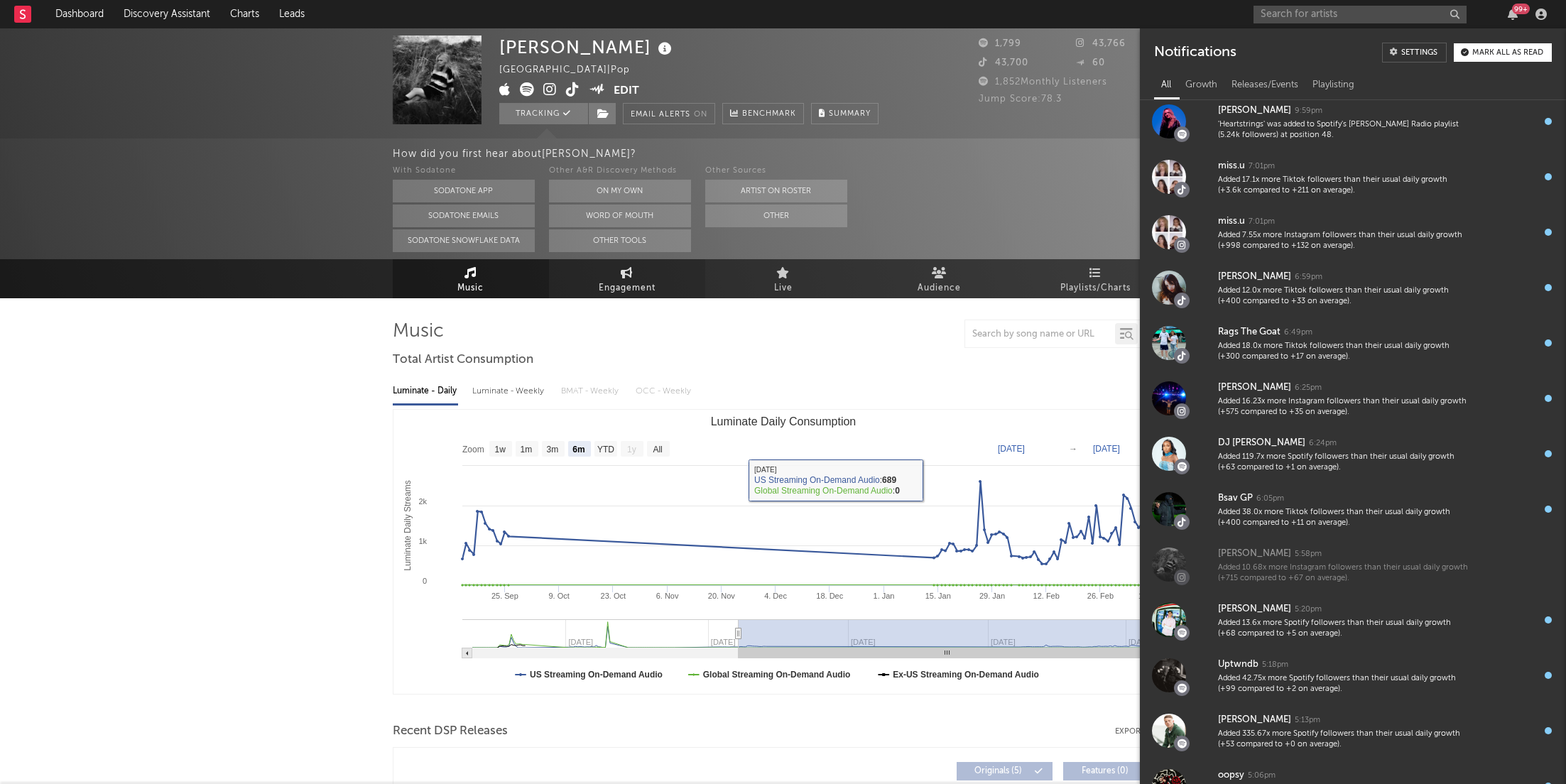
click at [595, 280] on link "Engagement" at bounding box center [627, 279] width 157 height 39
select select "1w"
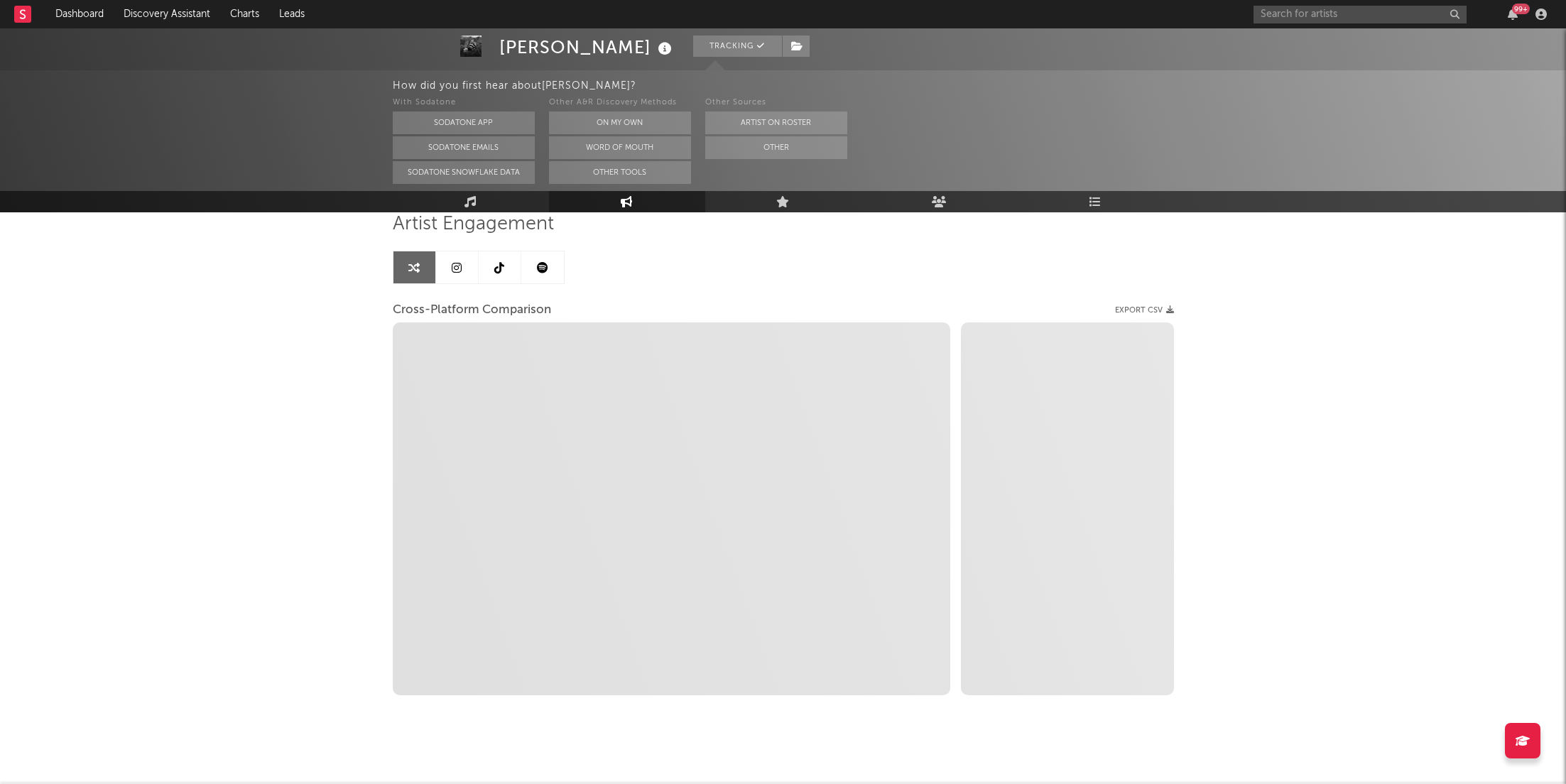
scroll to position [118, 0]
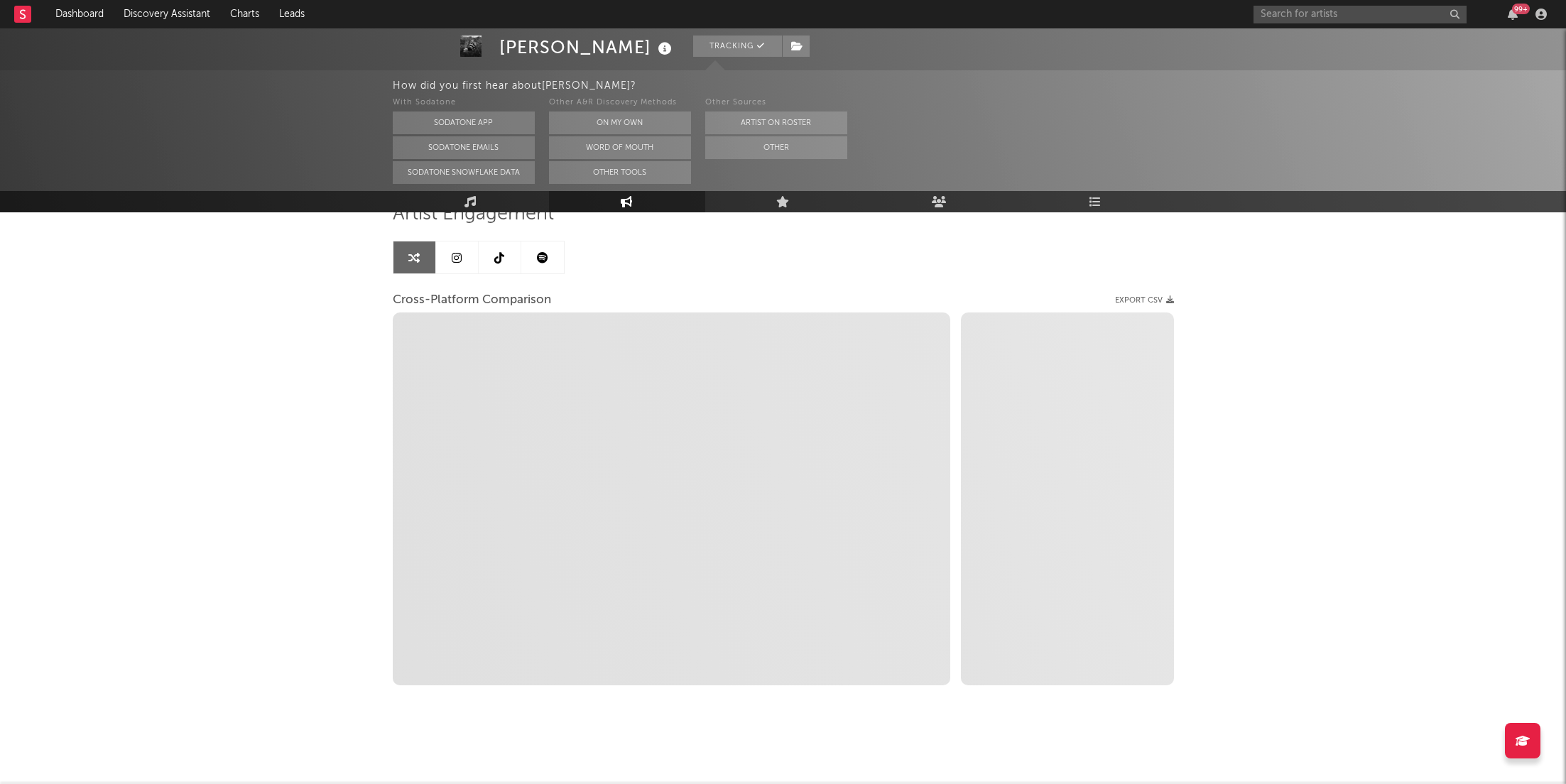
select select "1m"
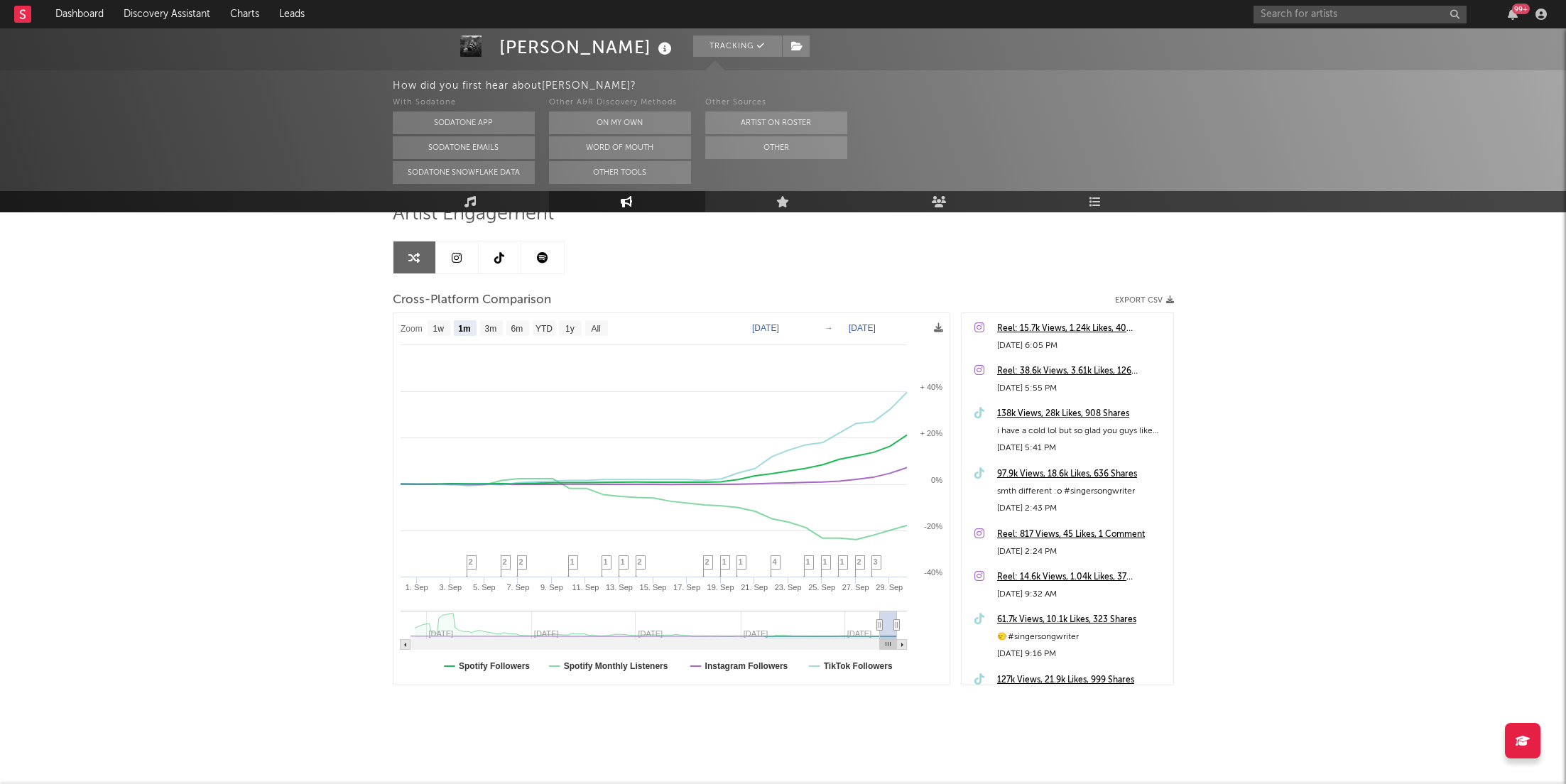
click at [1103, 410] on div "138k Views, 28k Likes, 908 Shares" at bounding box center [1082, 414] width 169 height 17
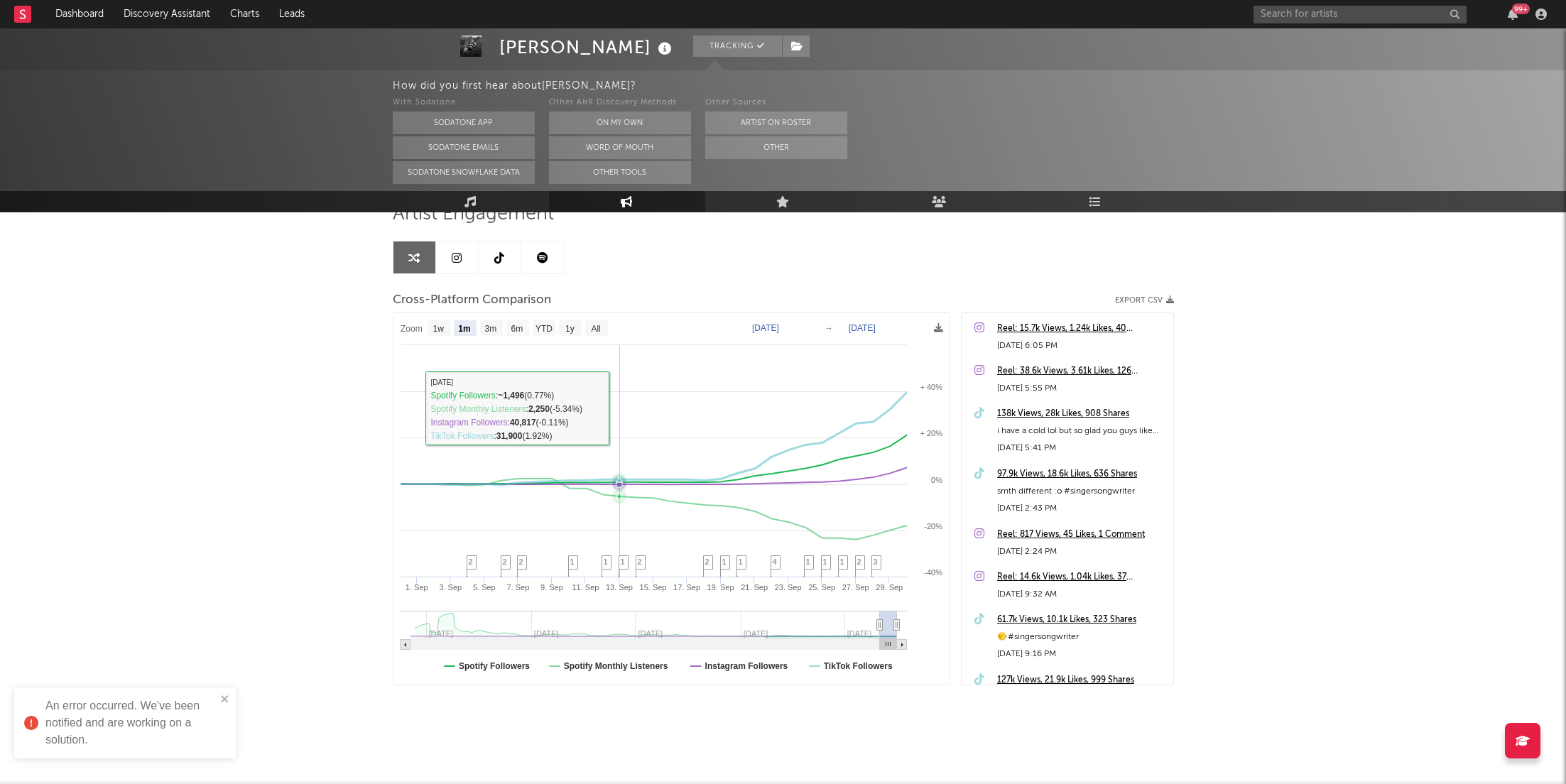
scroll to position [0, 0]
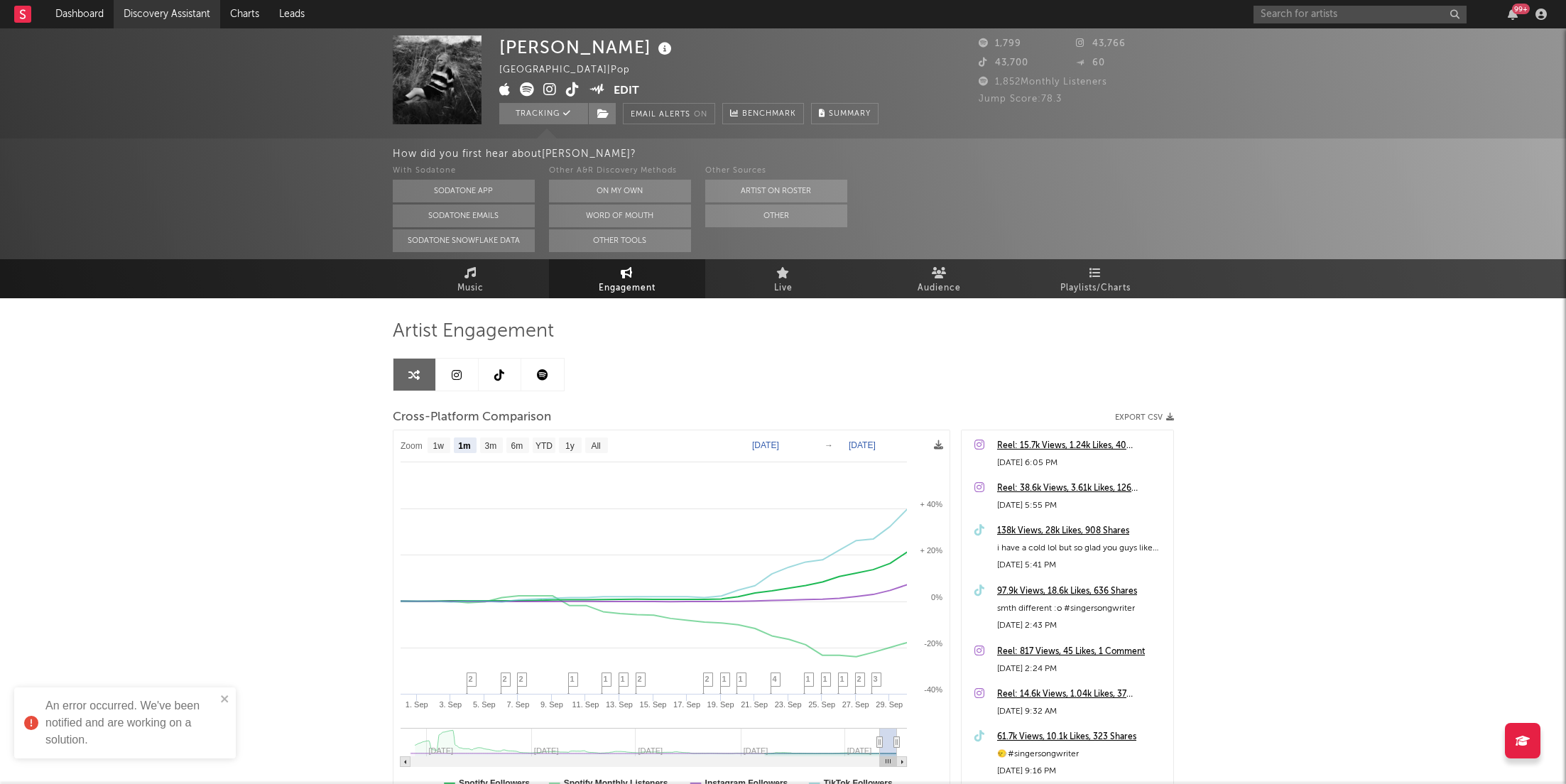
click at [175, 9] on link "Discovery Assistant" at bounding box center [167, 14] width 106 height 29
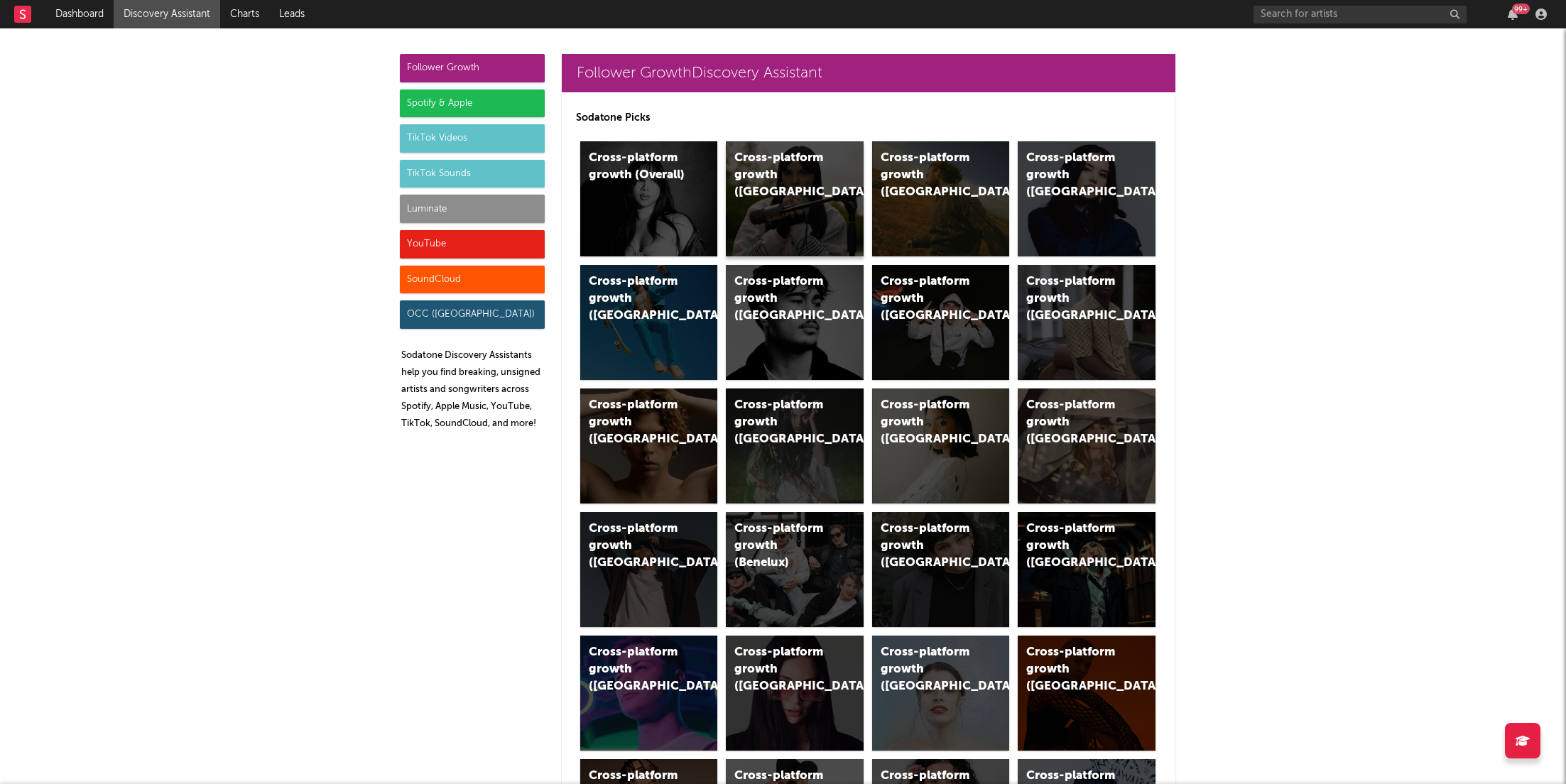
click at [828, 203] on div "Cross-platform growth ([GEOGRAPHIC_DATA])" at bounding box center [795, 199] width 138 height 115
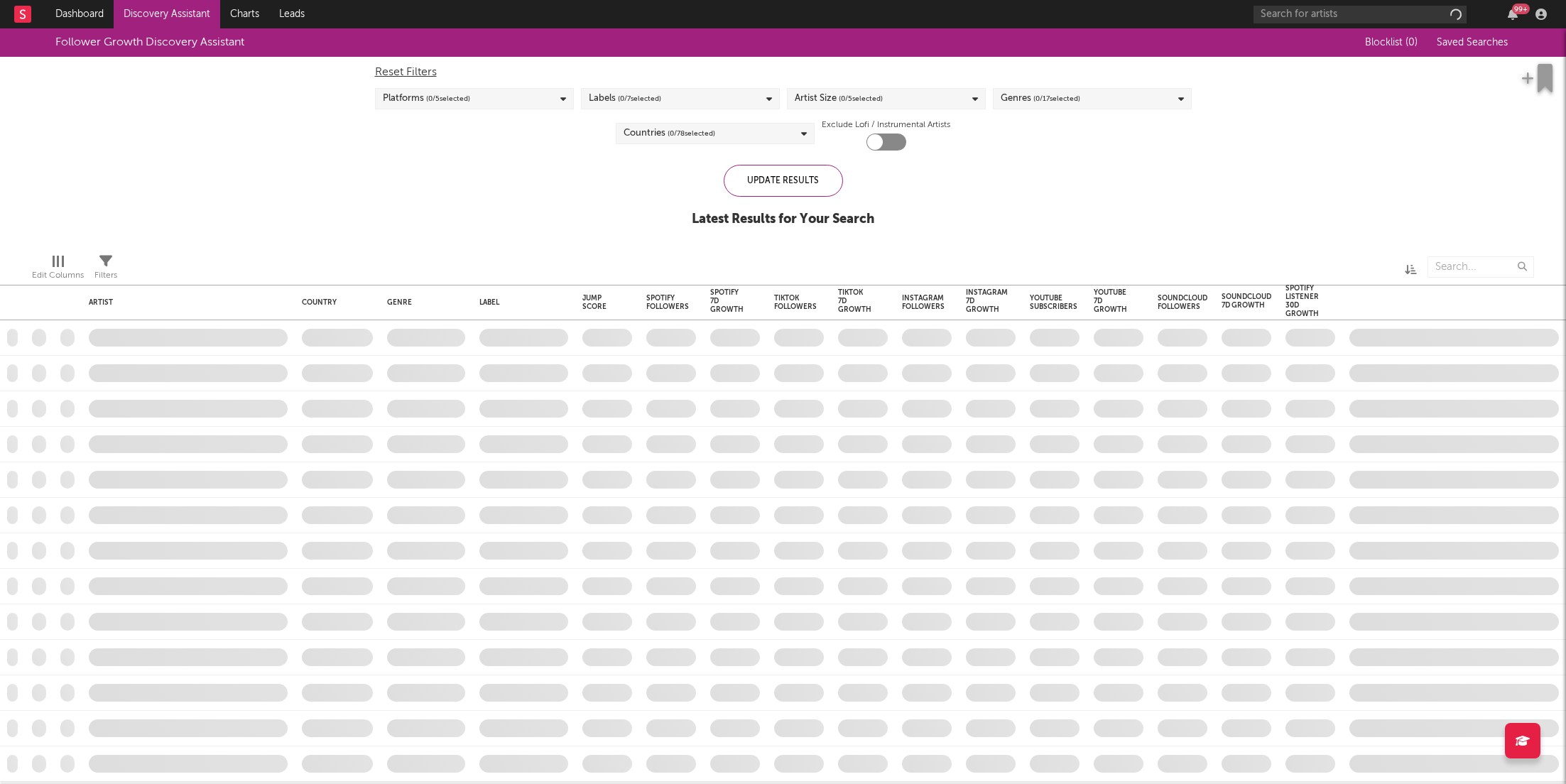
checkbox input "true"
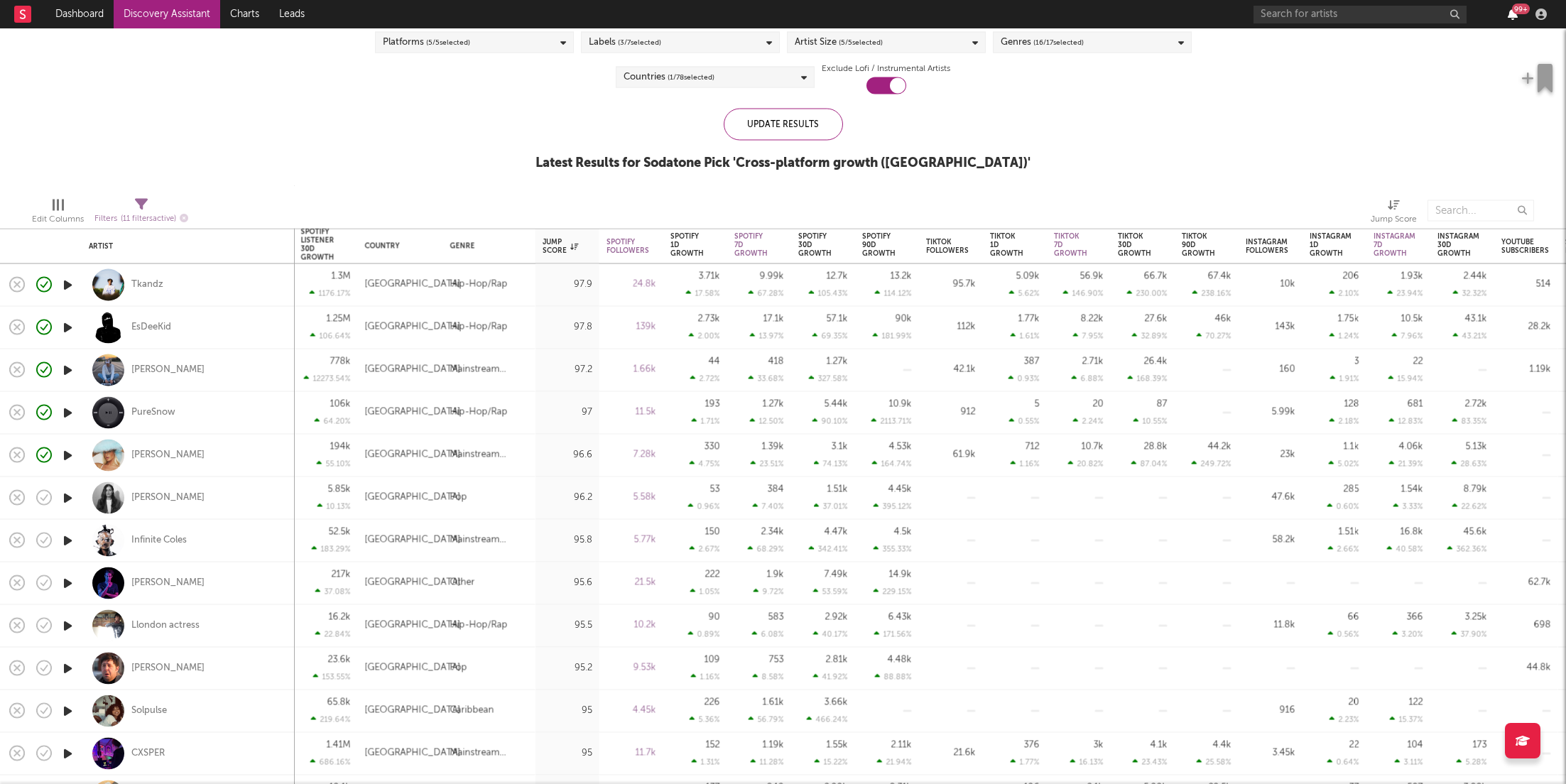
click at [1514, 14] on icon "button" at bounding box center [1512, 14] width 10 height 11
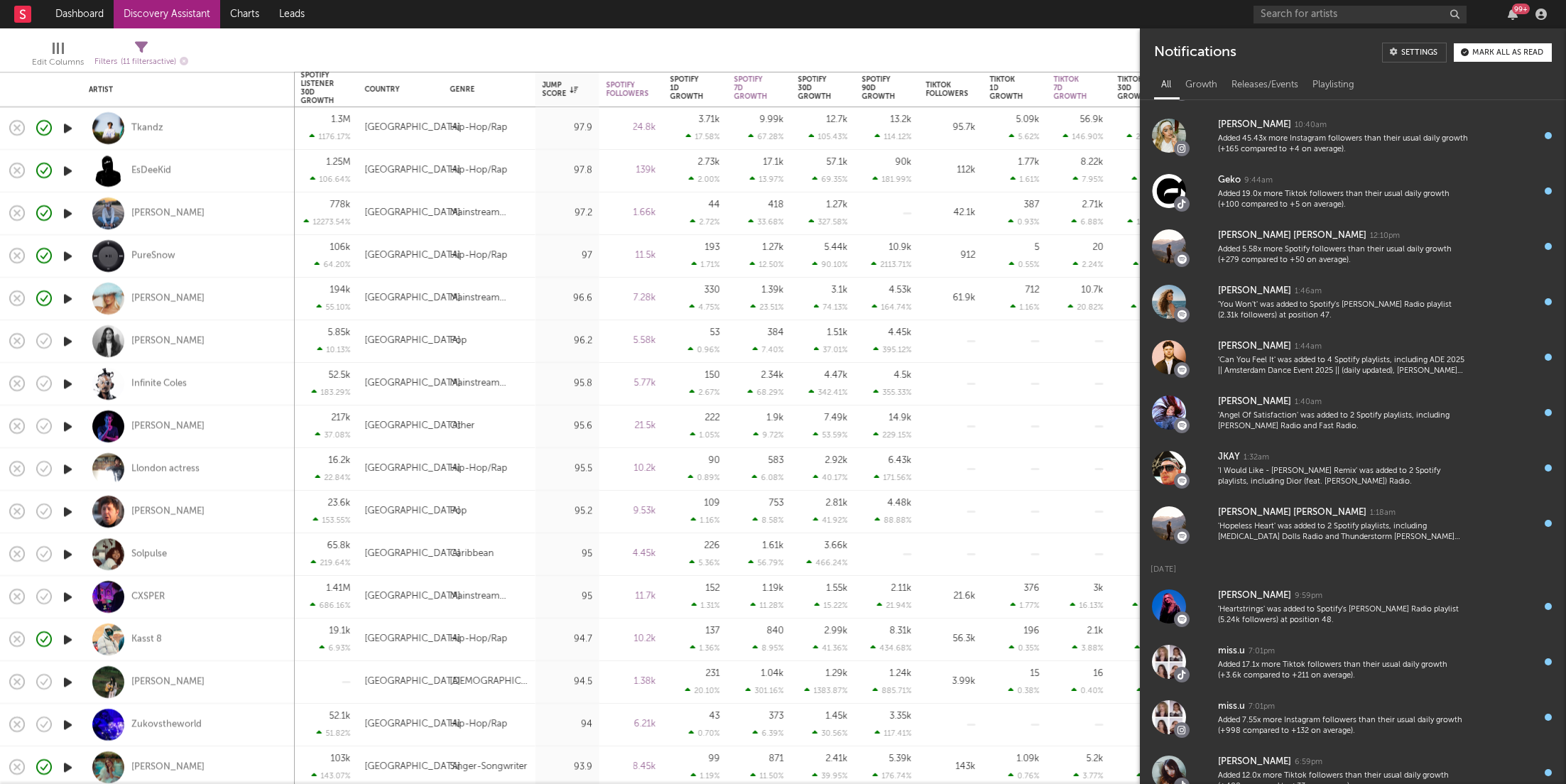
scroll to position [814, 0]
